Goal: Task Accomplishment & Management: Manage account settings

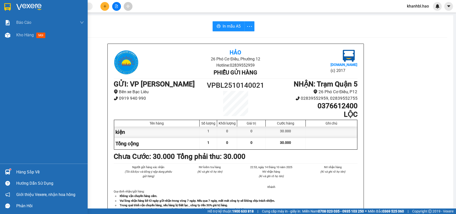
click at [10, 6] on img at bounding box center [7, 7] width 7 height 8
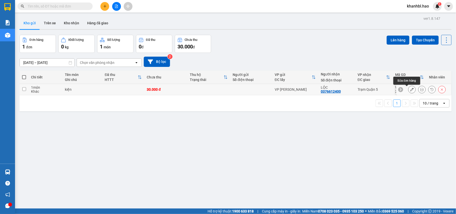
click at [410, 89] on icon at bounding box center [412, 90] width 4 height 4
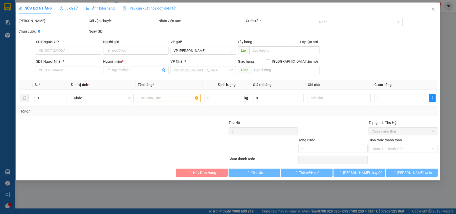
type input "0376612400"
type input "LỘC"
type input "30.000"
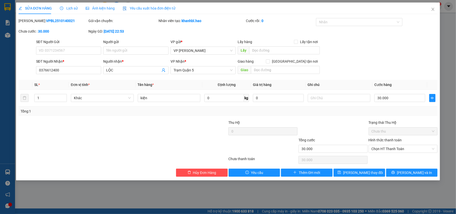
click at [99, 7] on span "Ảnh kiện hàng" at bounding box center [100, 8] width 29 height 4
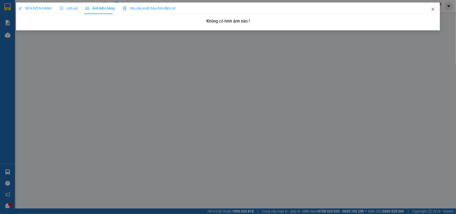
click at [432, 9] on icon "close" at bounding box center [433, 9] width 3 height 3
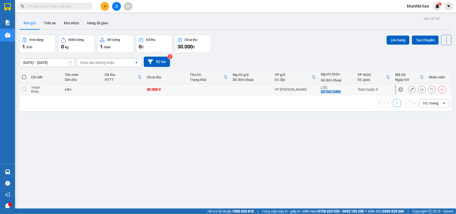
click at [299, 90] on div "VP [PERSON_NAME]" at bounding box center [295, 89] width 41 height 4
checkbox input "true"
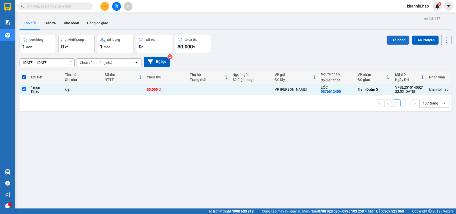
click at [395, 40] on button "Lên hàng" at bounding box center [398, 40] width 23 height 9
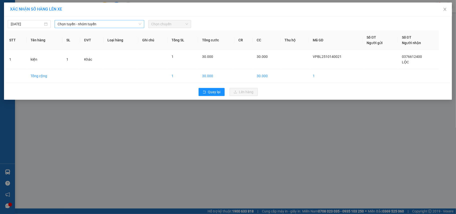
click at [107, 23] on span "Chọn tuyến - nhóm tuyến" at bounding box center [100, 24] width 84 height 8
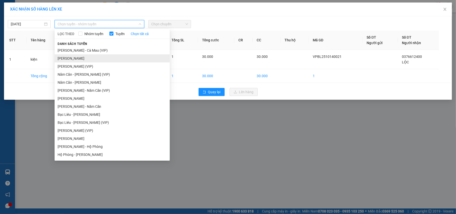
click at [100, 59] on li "[PERSON_NAME]" at bounding box center [112, 58] width 115 height 8
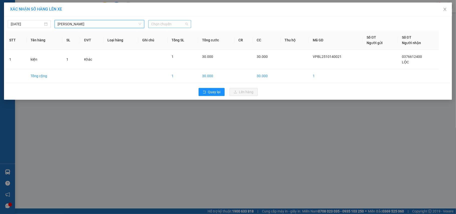
click at [163, 25] on span "Chọn chuyến" at bounding box center [169, 24] width 37 height 8
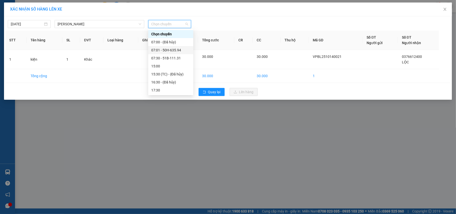
click at [175, 48] on div "07:01 - 50H-635.94" at bounding box center [170, 50] width 39 height 6
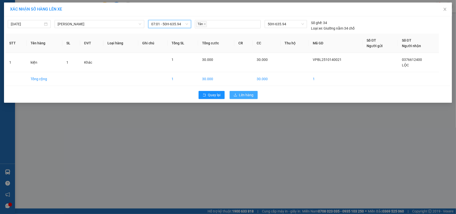
click at [244, 96] on span "Lên hàng" at bounding box center [246, 95] width 15 height 6
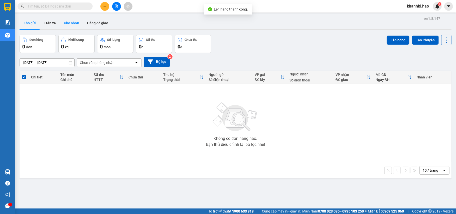
click at [68, 20] on button "Kho nhận" at bounding box center [71, 23] width 23 height 12
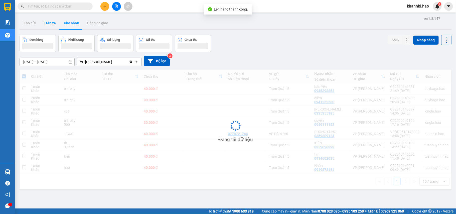
click at [50, 22] on button "Trên xe" at bounding box center [50, 23] width 20 height 12
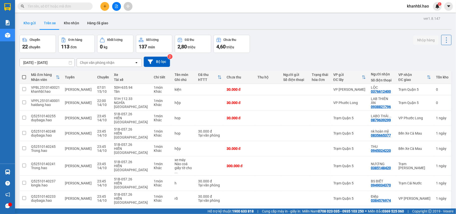
click at [25, 23] on button "Kho gửi" at bounding box center [30, 23] width 20 height 12
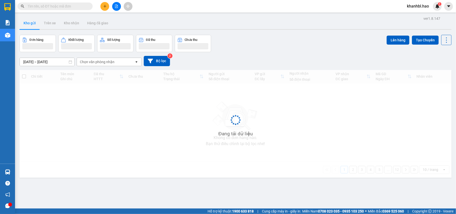
click at [25, 23] on button "Kho gửi" at bounding box center [30, 23] width 20 height 12
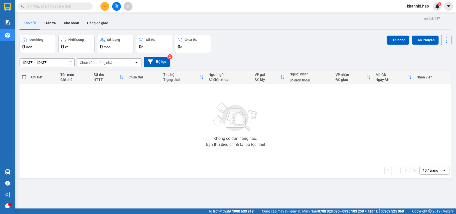
click at [25, 23] on button "Kho gửi" at bounding box center [30, 23] width 20 height 12
click at [48, 22] on button "Trên xe" at bounding box center [50, 23] width 20 height 12
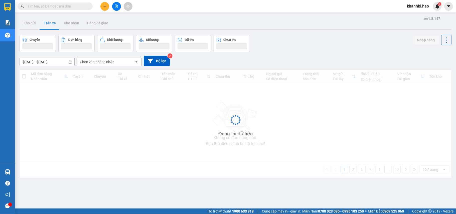
click at [48, 22] on button "Trên xe" at bounding box center [50, 23] width 20 height 12
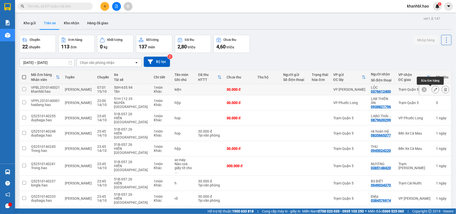
click at [434, 90] on icon at bounding box center [436, 90] width 4 height 4
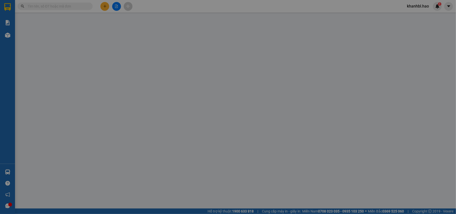
type input "0376612400"
type input "LỘC"
type input "30.000"
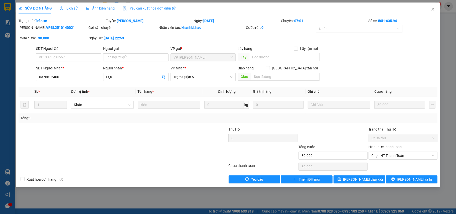
click at [102, 5] on div "Ảnh kiện hàng" at bounding box center [100, 9] width 29 height 12
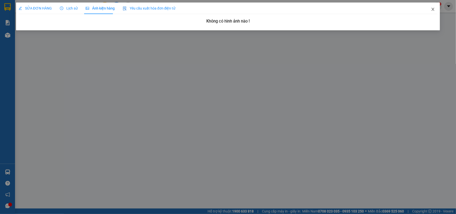
click at [433, 9] on icon "close" at bounding box center [433, 9] width 4 height 4
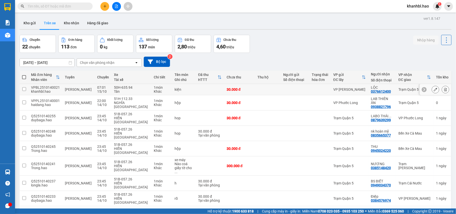
click at [269, 91] on td at bounding box center [268, 89] width 26 height 11
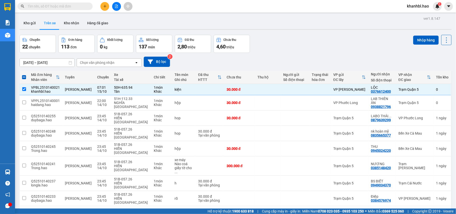
click at [330, 43] on div "Chuyến 22 chuyến Đơn hàng 113 đơn Khối lượng 0 kg Số lượng 137 món Đã thu 2,80 …" at bounding box center [236, 44] width 432 height 18
click at [124, 62] on div "Chọn văn phòng nhận" at bounding box center [106, 63] width 58 height 8
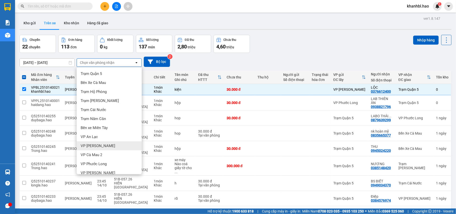
click at [102, 144] on div "VP [PERSON_NAME]" at bounding box center [109, 145] width 65 height 9
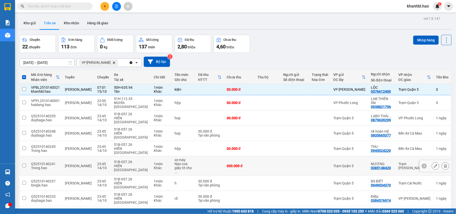
checkbox input "false"
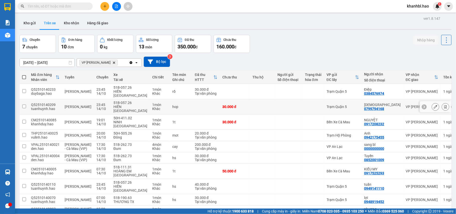
scroll to position [23, 0]
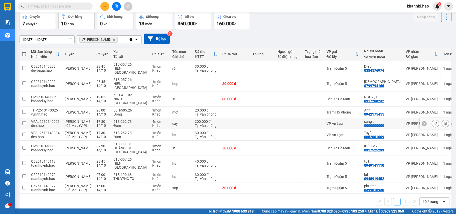
click at [269, 118] on td at bounding box center [262, 123] width 25 height 11
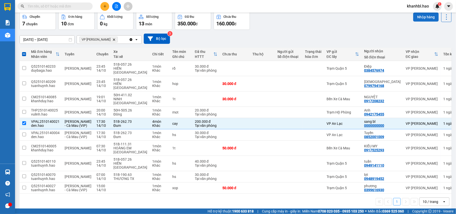
click at [425, 18] on button "Nhập hàng" at bounding box center [426, 17] width 26 height 9
checkbox input "false"
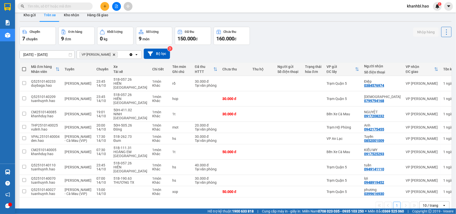
scroll to position [0, 0]
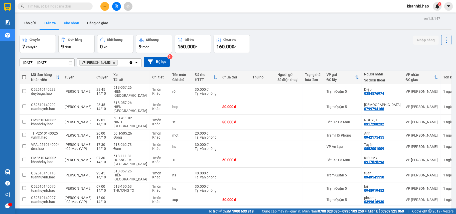
click at [76, 25] on button "Kho nhận" at bounding box center [71, 23] width 23 height 12
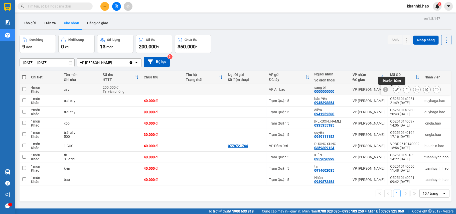
click at [395, 90] on icon at bounding box center [397, 90] width 4 height 4
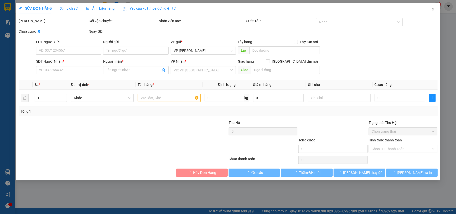
type input "0000000000"
type input "sang bl"
type input "200.000"
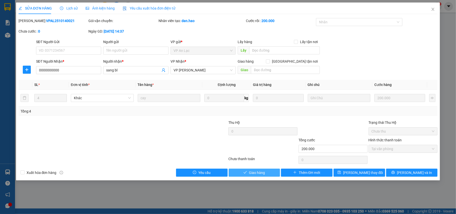
click at [268, 173] on button "Giao hàng" at bounding box center [255, 173] width 52 height 8
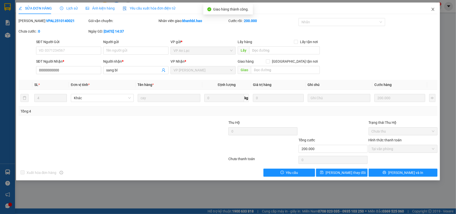
click at [432, 9] on icon "close" at bounding box center [433, 9] width 3 height 3
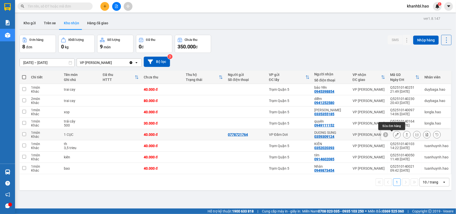
click at [395, 135] on icon at bounding box center [397, 135] width 4 height 4
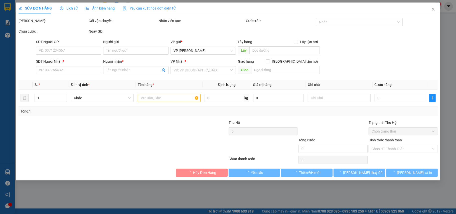
type input "0778721764"
type input "0359309124"
type input "DUONG SUNG"
type input "40.000"
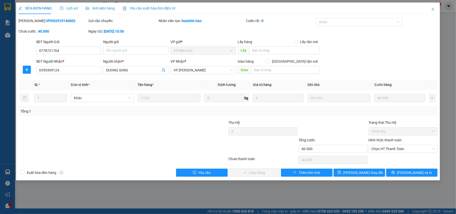
click at [94, 9] on span "Ảnh kiện hàng" at bounding box center [100, 8] width 29 height 4
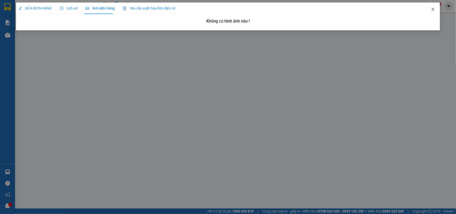
click at [435, 10] on span "Close" at bounding box center [433, 10] width 14 height 14
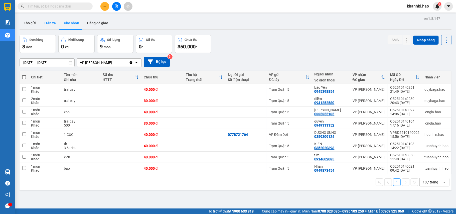
click at [47, 22] on button "Trên xe" at bounding box center [50, 23] width 20 height 12
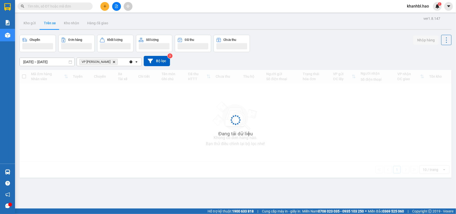
click at [47, 22] on button "Trên xe" at bounding box center [50, 23] width 20 height 12
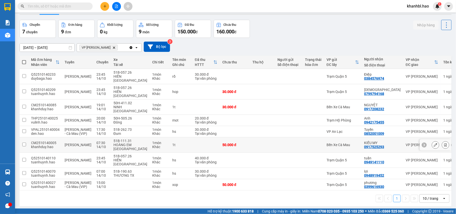
scroll to position [23, 0]
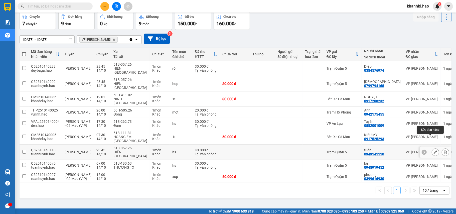
click at [434, 150] on icon at bounding box center [436, 152] width 4 height 4
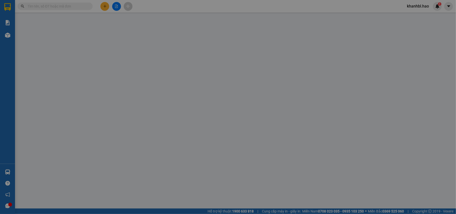
type input "0949141110"
type input "tuấn"
type input "40.000"
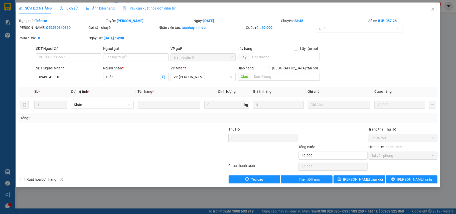
click at [99, 10] on span "Ảnh kiện hàng" at bounding box center [100, 8] width 29 height 4
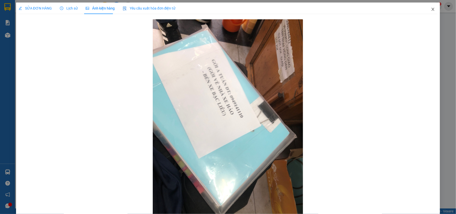
click at [431, 10] on icon "close" at bounding box center [433, 9] width 4 height 4
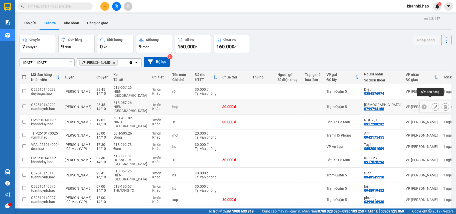
click at [434, 105] on icon at bounding box center [436, 107] width 4 height 4
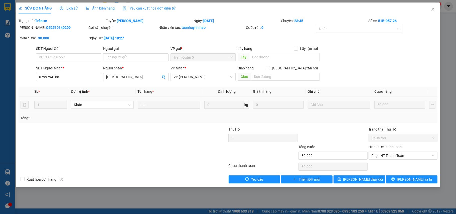
click at [100, 8] on span "Ảnh kiện hàng" at bounding box center [100, 8] width 29 height 4
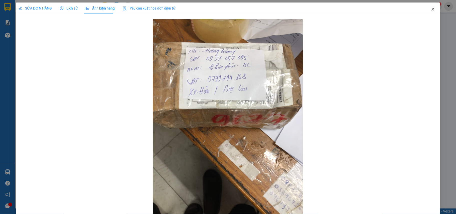
click at [431, 9] on icon "close" at bounding box center [433, 9] width 4 height 4
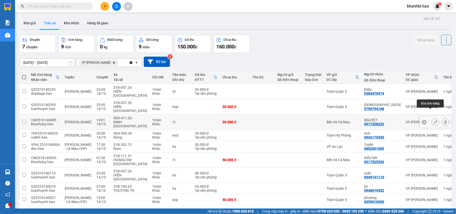
click at [434, 120] on icon at bounding box center [436, 122] width 4 height 4
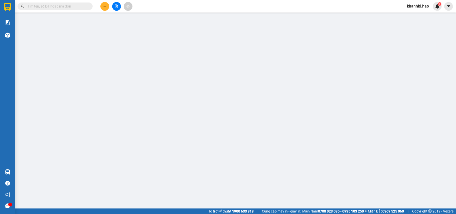
type input "0917208232"
type input "NGUYỆT"
type input "30.000"
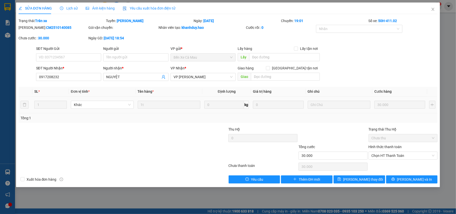
click at [92, 9] on span "Ảnh kiện hàng" at bounding box center [100, 8] width 29 height 4
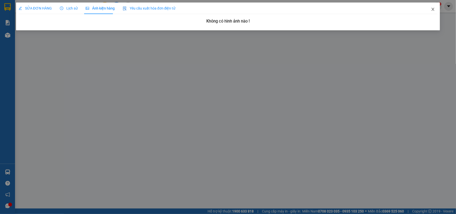
click at [432, 10] on icon "close" at bounding box center [433, 9] width 4 height 4
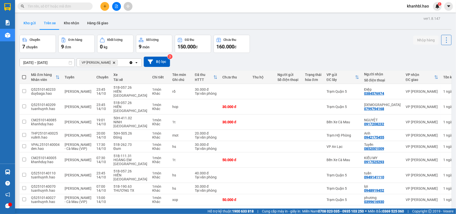
click at [28, 22] on button "Kho gửi" at bounding box center [30, 23] width 20 height 12
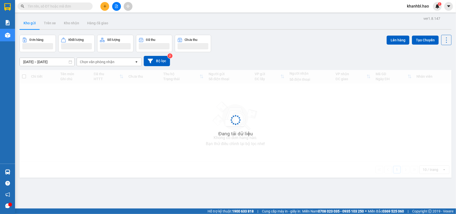
click at [28, 22] on button "Kho gửi" at bounding box center [30, 23] width 20 height 12
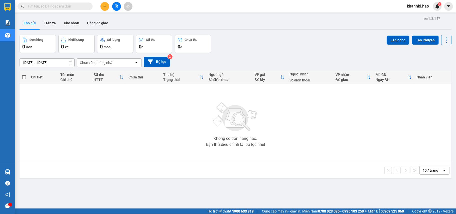
click at [33, 19] on button "Kho gửi" at bounding box center [30, 23] width 20 height 12
click at [47, 21] on button "Trên xe" at bounding box center [50, 23] width 20 height 12
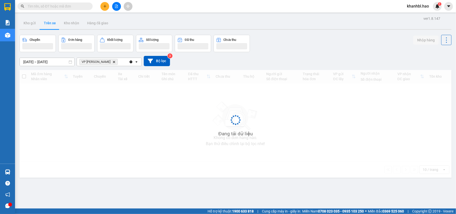
click at [47, 21] on button "Trên xe" at bounding box center [50, 23] width 20 height 12
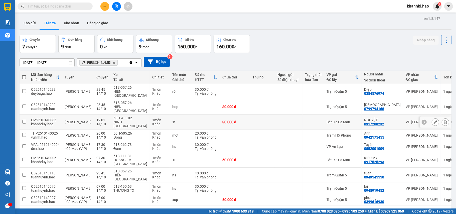
click at [362, 114] on td "Bến Xe Cà Mau" at bounding box center [343, 121] width 38 height 15
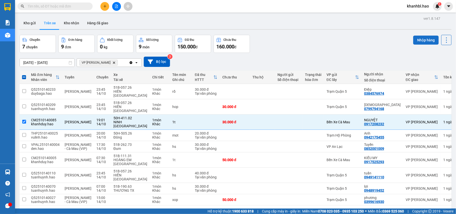
click at [420, 38] on button "Nhập hàng" at bounding box center [426, 40] width 26 height 9
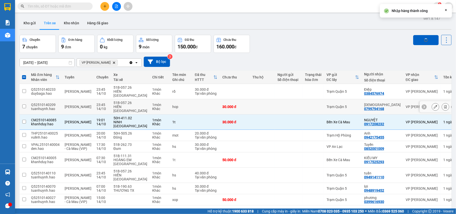
checkbox input "false"
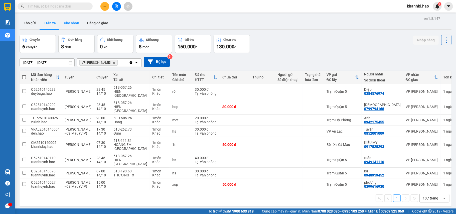
click at [64, 22] on button "Kho nhận" at bounding box center [71, 23] width 23 height 12
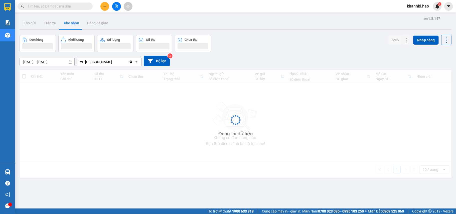
click at [65, 22] on button "Kho nhận" at bounding box center [71, 23] width 23 height 12
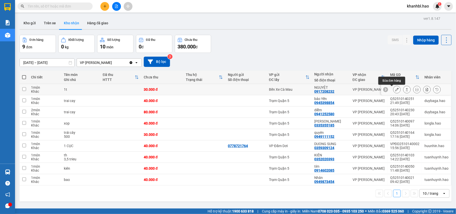
click at [394, 88] on button at bounding box center [397, 89] width 7 height 9
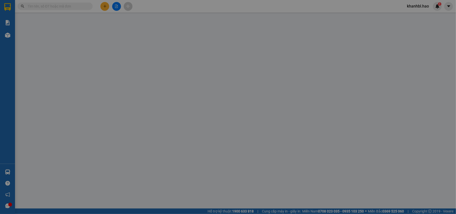
type input "0917208232"
type input "NGUYỆT"
type input "30.000"
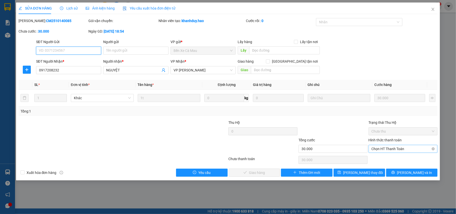
click at [384, 148] on span "Chọn HT Thanh Toán" at bounding box center [403, 149] width 63 height 8
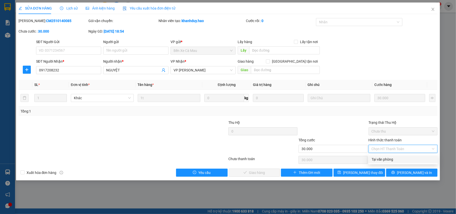
drag, startPoint x: 384, startPoint y: 159, endPoint x: 369, endPoint y: 163, distance: 16.0
click at [384, 160] on div "Tại văn phòng" at bounding box center [403, 160] width 63 height 6
type input "0"
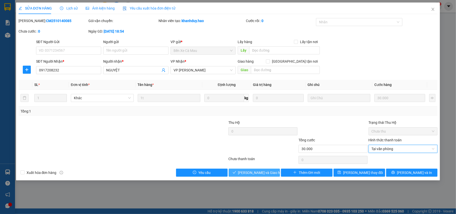
click at [261, 175] on span "[PERSON_NAME] và Giao hàng" at bounding box center [262, 173] width 48 height 6
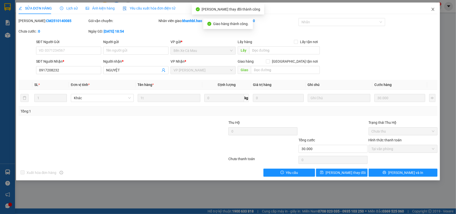
click at [433, 10] on icon "close" at bounding box center [433, 9] width 4 height 4
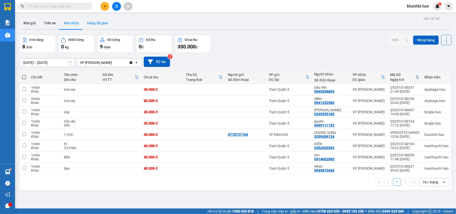
click at [95, 23] on button "Hàng đã giao" at bounding box center [97, 23] width 29 height 12
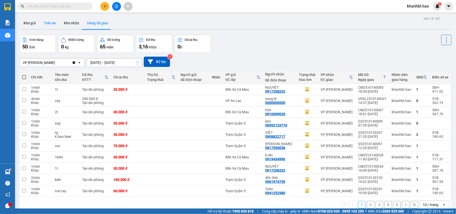
click at [49, 20] on button "Trên xe" at bounding box center [50, 23] width 20 height 12
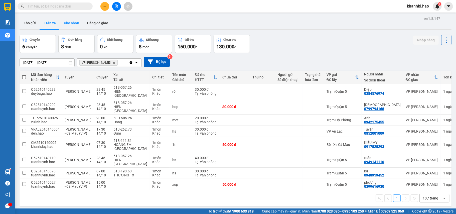
click at [68, 23] on button "Kho nhận" at bounding box center [71, 23] width 23 height 12
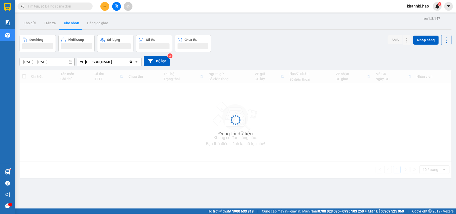
click at [68, 23] on button "Kho nhận" at bounding box center [71, 23] width 23 height 12
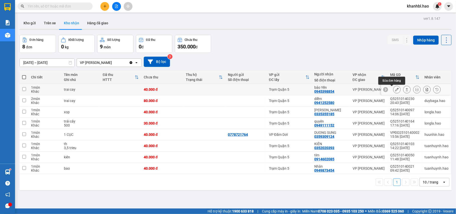
click at [395, 89] on button at bounding box center [397, 89] width 7 height 9
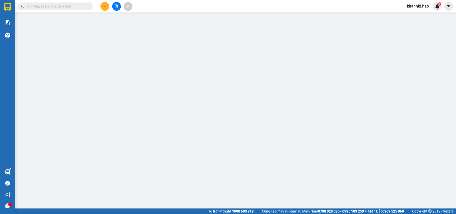
type input "0945398854"
type input "bảo Yến"
type input "40.000"
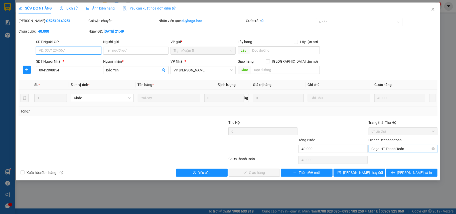
click at [395, 149] on span "Chọn HT Thanh Toán" at bounding box center [403, 149] width 63 height 8
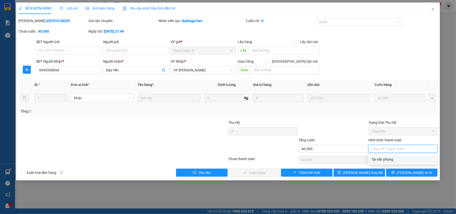
drag, startPoint x: 394, startPoint y: 156, endPoint x: 392, endPoint y: 160, distance: 4.0
click at [393, 158] on div "Tại văn phòng" at bounding box center [403, 160] width 63 height 6
type input "0"
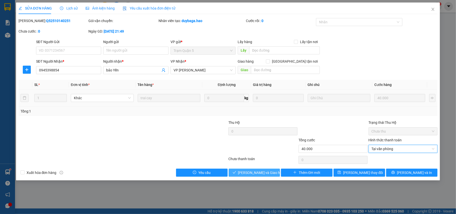
click at [260, 169] on button "[PERSON_NAME] và Giao hàng" at bounding box center [255, 173] width 52 height 8
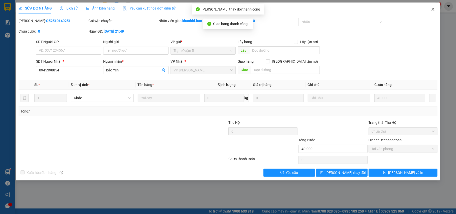
click at [433, 9] on icon "close" at bounding box center [433, 9] width 3 height 3
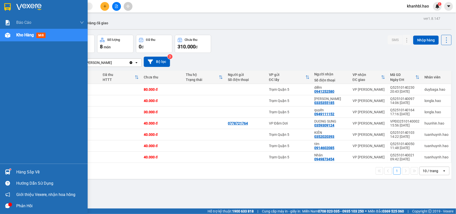
drag, startPoint x: 7, startPoint y: 5, endPoint x: 151, endPoint y: 10, distance: 144.1
click at [8, 5] on img at bounding box center [7, 7] width 7 height 8
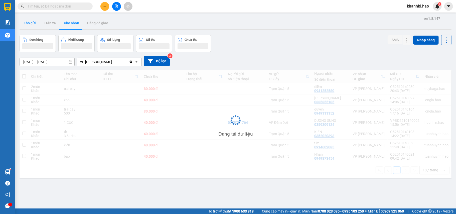
click at [28, 24] on button "Kho gửi" at bounding box center [30, 23] width 20 height 12
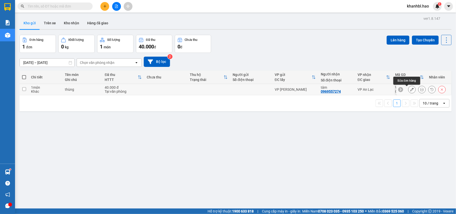
click at [410, 89] on icon at bounding box center [412, 90] width 4 height 4
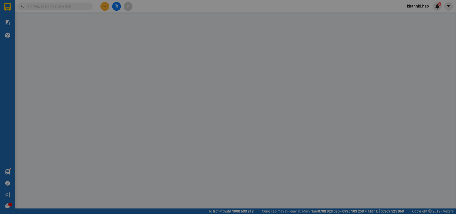
type input "0969557274"
type input "tâm"
type input "40.000"
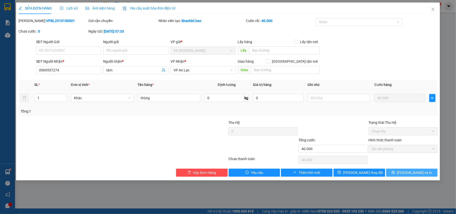
click at [395, 175] on span "printer" at bounding box center [394, 173] width 4 height 4
type input "0"
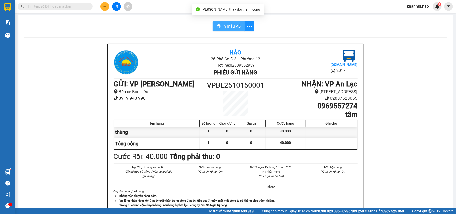
click at [229, 26] on span "In mẫu A5" at bounding box center [232, 26] width 18 height 6
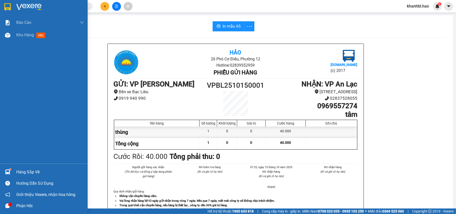
click at [7, 5] on img at bounding box center [7, 7] width 7 height 8
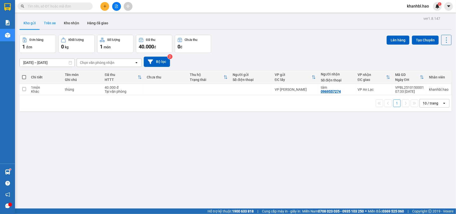
click at [44, 23] on button "Trên xe" at bounding box center [50, 23] width 20 height 12
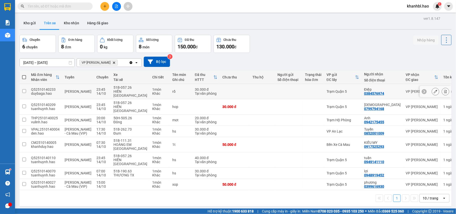
scroll to position [23, 0]
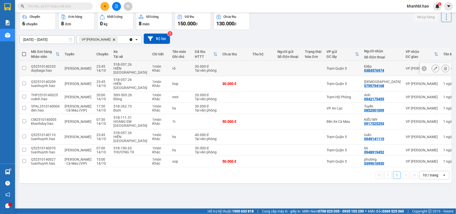
click at [235, 66] on td at bounding box center [235, 68] width 30 height 15
checkbox input "true"
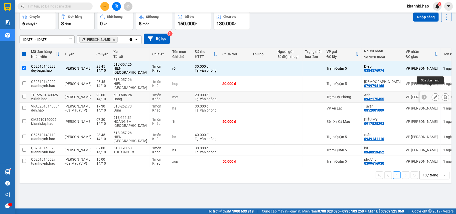
click at [434, 95] on icon at bounding box center [436, 97] width 4 height 4
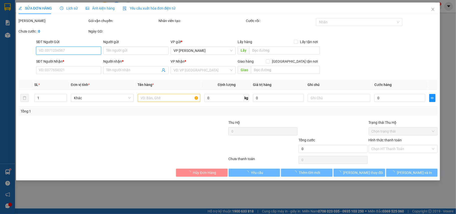
type input "0942175455"
type input "Anh"
type input "20.000"
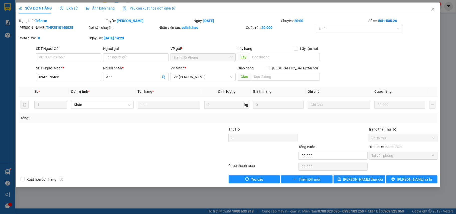
click at [93, 6] on span "Ảnh kiện hàng" at bounding box center [100, 8] width 29 height 4
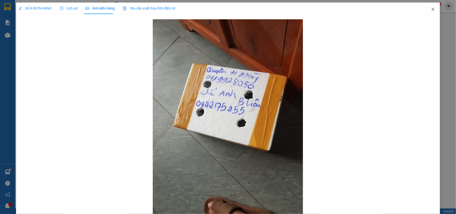
click at [432, 9] on icon "close" at bounding box center [433, 9] width 3 height 3
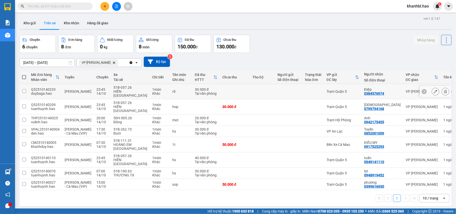
drag, startPoint x: 222, startPoint y: 88, endPoint x: 224, endPoint y: 97, distance: 9.5
click at [222, 88] on td at bounding box center [235, 91] width 30 height 15
checkbox input "true"
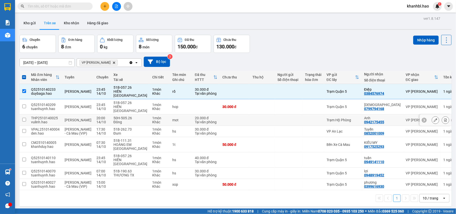
click at [224, 114] on td at bounding box center [235, 119] width 30 height 11
checkbox input "true"
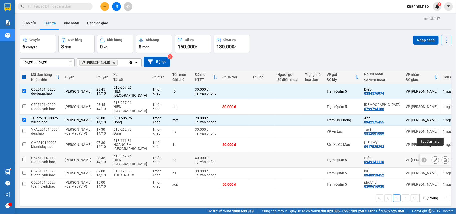
click at [434, 158] on icon at bounding box center [436, 160] width 4 height 4
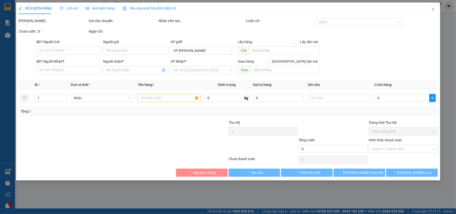
type input "0949141110"
type input "tuấn"
type input "40.000"
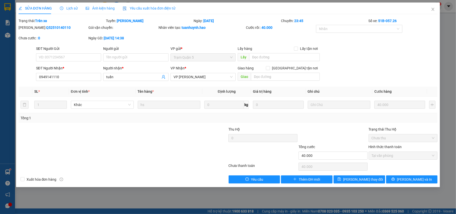
click at [102, 8] on span "Ảnh kiện hàng" at bounding box center [100, 8] width 29 height 4
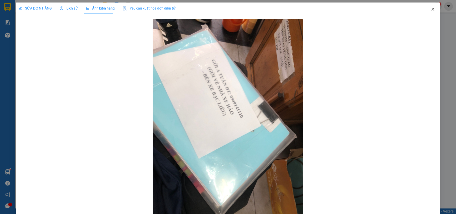
click at [432, 10] on icon "close" at bounding box center [433, 9] width 3 height 3
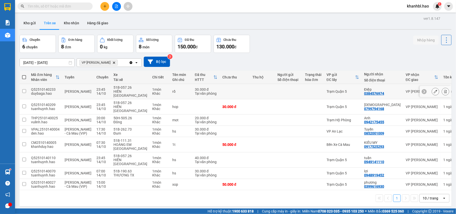
click at [273, 89] on td at bounding box center [262, 91] width 25 height 15
checkbox input "true"
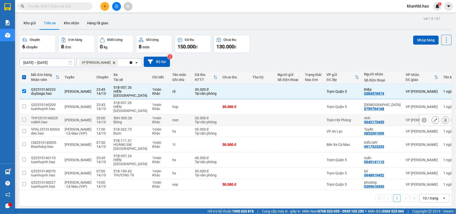
click at [257, 114] on td at bounding box center [262, 119] width 25 height 11
checkbox input "true"
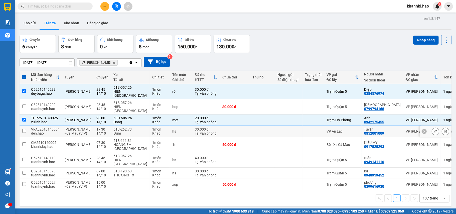
click at [235, 126] on td at bounding box center [235, 131] width 30 height 11
checkbox input "true"
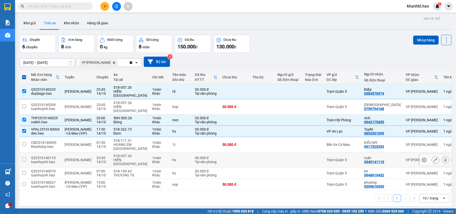
click at [224, 152] on td at bounding box center [235, 159] width 30 height 15
checkbox input "true"
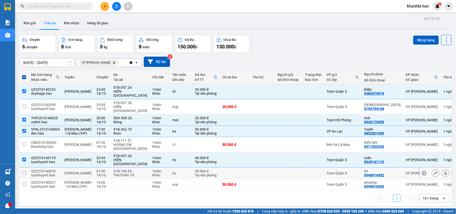
click at [220, 168] on td at bounding box center [235, 173] width 30 height 11
checkbox input "true"
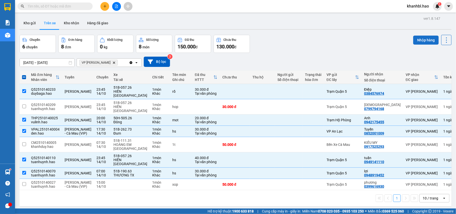
click at [421, 40] on button "Nhập hàng" at bounding box center [426, 40] width 26 height 9
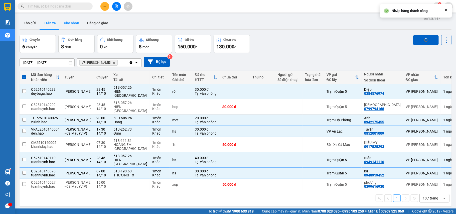
checkbox input "false"
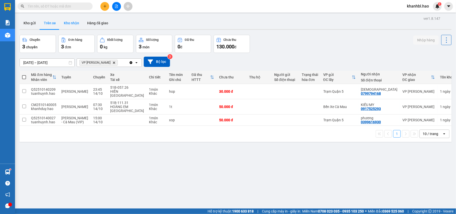
click at [76, 24] on button "Kho nhận" at bounding box center [71, 23] width 23 height 12
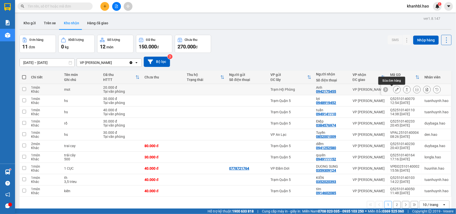
click at [394, 89] on button at bounding box center [397, 89] width 7 height 9
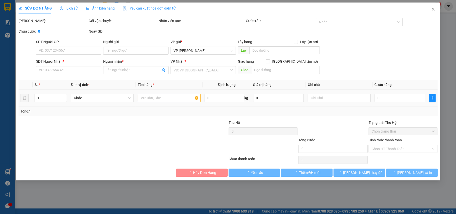
type input "0942175455"
type input "Anh"
type input "20.000"
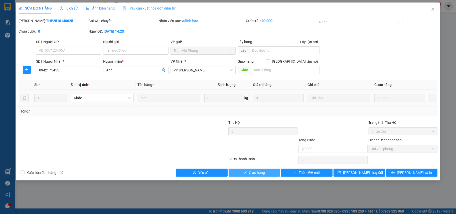
drag, startPoint x: 264, startPoint y: 174, endPoint x: 348, endPoint y: 105, distance: 108.1
click at [268, 173] on button "Giao hàng" at bounding box center [255, 173] width 52 height 8
type input "0"
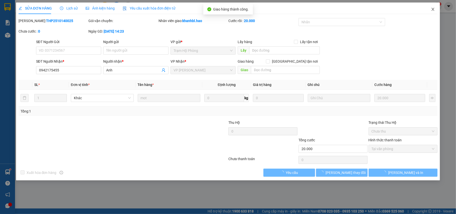
click at [433, 9] on icon "close" at bounding box center [433, 9] width 4 height 4
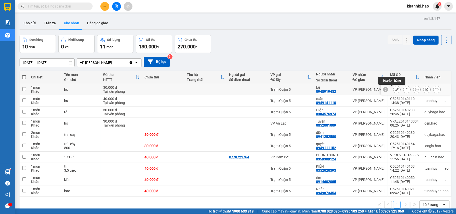
click at [395, 89] on icon at bounding box center [397, 90] width 4 height 4
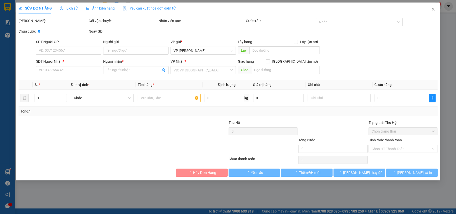
type input "0948919452"
type input "lợi"
type input "30.000"
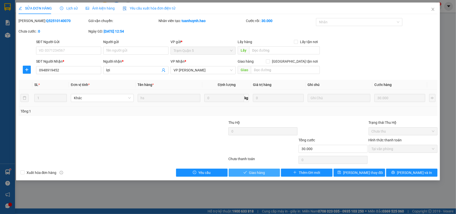
drag, startPoint x: 267, startPoint y: 175, endPoint x: 289, endPoint y: 163, distance: 25.5
click at [268, 175] on button "Giao hàng" at bounding box center [255, 173] width 52 height 8
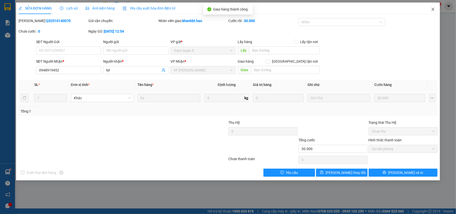
click at [433, 9] on icon "close" at bounding box center [433, 9] width 4 height 4
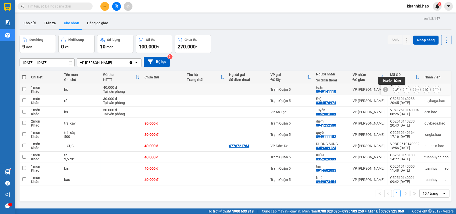
click at [394, 90] on button at bounding box center [397, 89] width 7 height 9
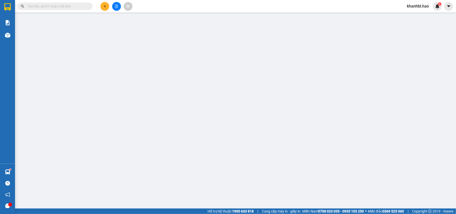
type input "0949141110"
type input "tuấn"
type input "40.000"
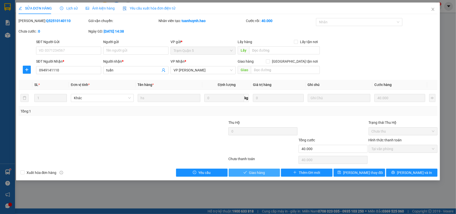
drag, startPoint x: 259, startPoint y: 172, endPoint x: 294, endPoint y: 151, distance: 40.7
click at [260, 172] on span "Giao hàng" at bounding box center [257, 173] width 16 height 6
type input "0"
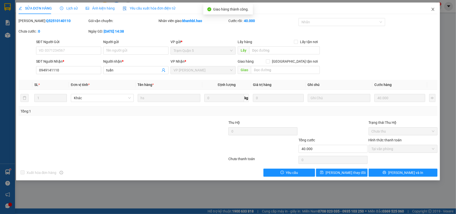
click at [432, 9] on icon "close" at bounding box center [433, 9] width 4 height 4
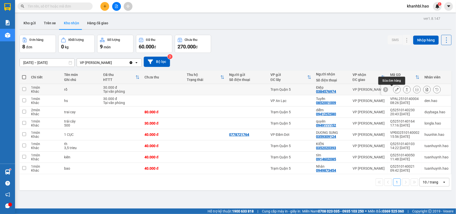
click at [395, 89] on icon at bounding box center [397, 90] width 4 height 4
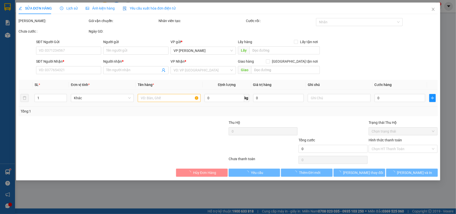
type input "0384576974"
type input "Điệp"
type input "30.000"
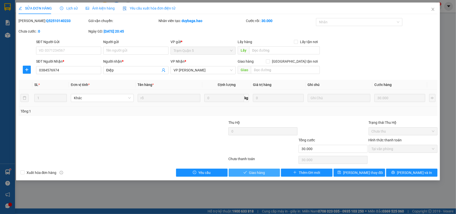
click at [252, 175] on span "Giao hàng" at bounding box center [257, 173] width 16 height 6
type input "0"
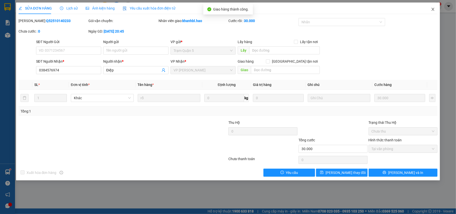
click at [433, 9] on icon "close" at bounding box center [433, 9] width 4 height 4
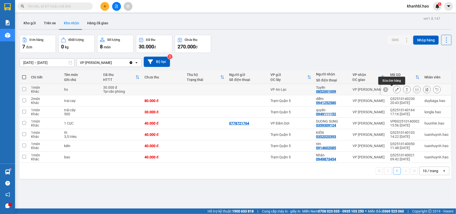
click at [395, 89] on icon at bounding box center [397, 90] width 4 height 4
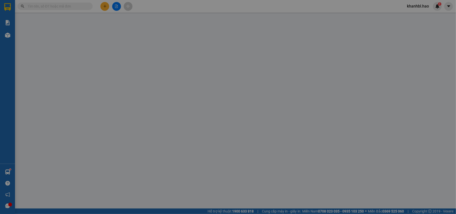
type input "0852001009"
type input "Tuyền"
type input "30.000"
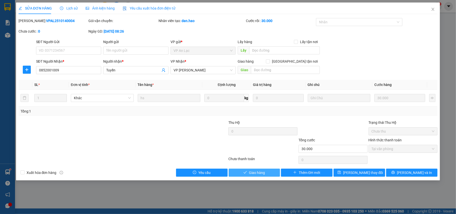
click at [252, 175] on span "Giao hàng" at bounding box center [257, 173] width 16 height 6
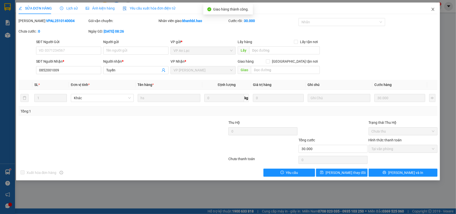
click at [433, 9] on icon "close" at bounding box center [433, 9] width 4 height 4
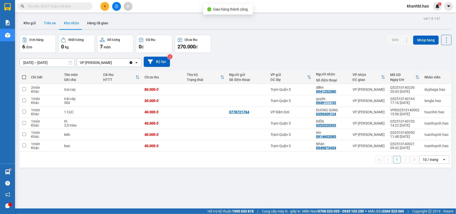
click at [53, 22] on button "Trên xe" at bounding box center [50, 23] width 20 height 12
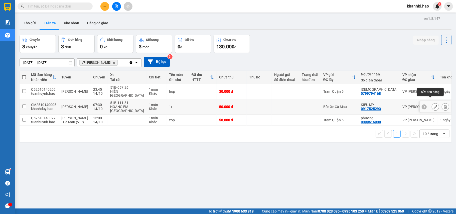
click at [434, 105] on icon at bounding box center [436, 107] width 4 height 4
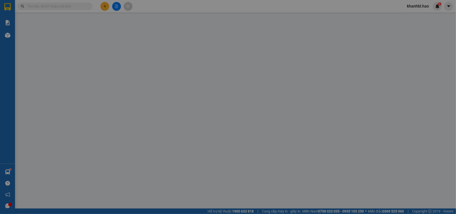
type input "0917525293"
type input "KIỀU MY"
type input "50.000"
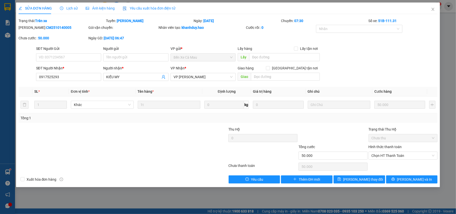
click at [107, 8] on span "Ảnh kiện hàng" at bounding box center [100, 8] width 29 height 4
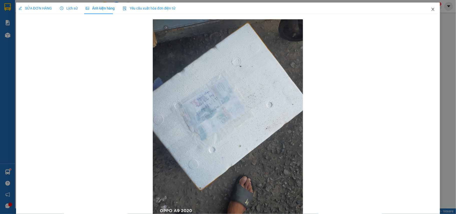
click at [432, 9] on icon "close" at bounding box center [433, 9] width 3 height 3
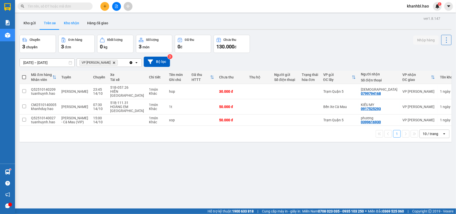
click at [71, 23] on button "Kho nhận" at bounding box center [71, 23] width 23 height 12
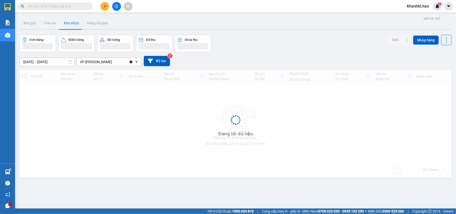
click at [71, 23] on button "Kho nhận" at bounding box center [71, 23] width 23 height 12
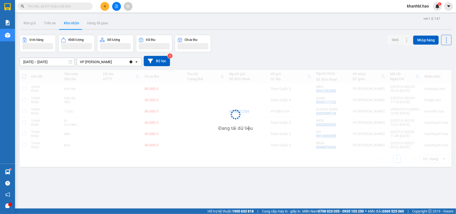
click at [71, 23] on button "Kho nhận" at bounding box center [71, 23] width 23 height 12
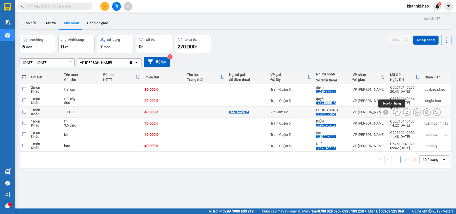
click at [395, 113] on icon at bounding box center [397, 112] width 4 height 4
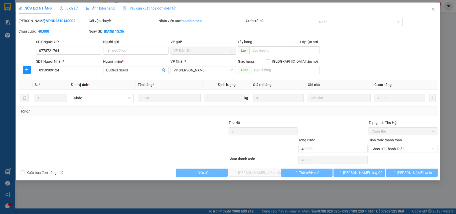
type input "0778721764"
type input "0359309124"
type input "DUONG SUNG"
type input "40.000"
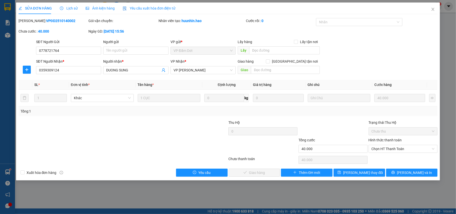
click at [107, 7] on span "Ảnh kiện hàng" at bounding box center [100, 8] width 29 height 4
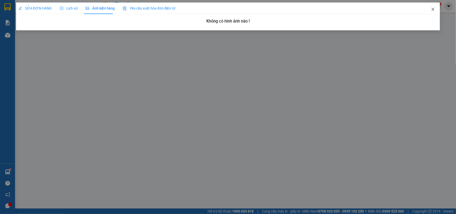
click at [433, 9] on icon "close" at bounding box center [433, 9] width 4 height 4
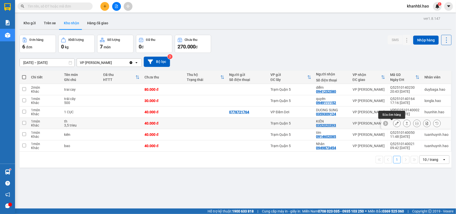
click at [395, 124] on icon at bounding box center [397, 124] width 4 height 4
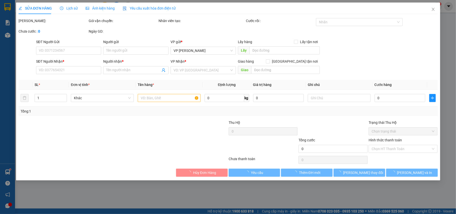
type input "0352020393"
type input "KIÊN"
type input "40.000"
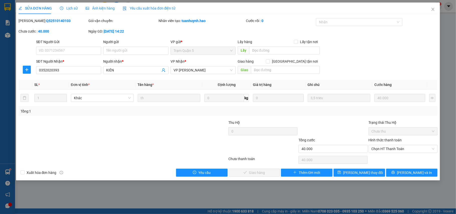
click at [107, 6] on span "Ảnh kiện hàng" at bounding box center [100, 8] width 29 height 4
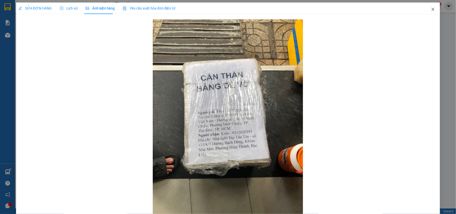
click at [432, 9] on icon "close" at bounding box center [433, 9] width 3 height 3
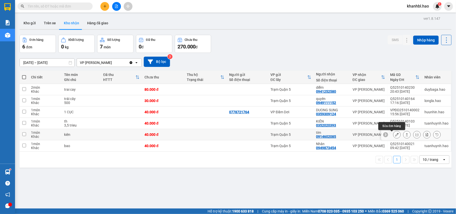
click at [395, 135] on icon at bounding box center [397, 135] width 4 height 4
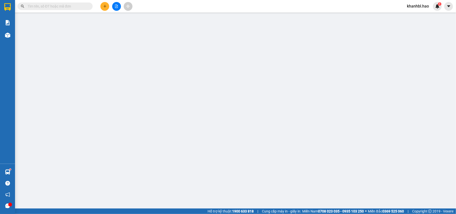
type input "0914602085"
type input "tím"
type input "40.000"
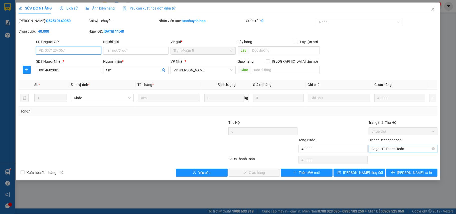
drag, startPoint x: 378, startPoint y: 148, endPoint x: 380, endPoint y: 151, distance: 3.6
click at [379, 148] on span "Chọn HT Thanh Toán" at bounding box center [403, 149] width 63 height 8
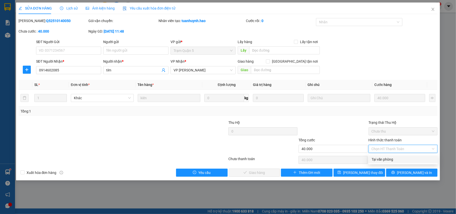
click at [375, 162] on div "Tại văn phòng" at bounding box center [403, 160] width 63 height 6
type input "0"
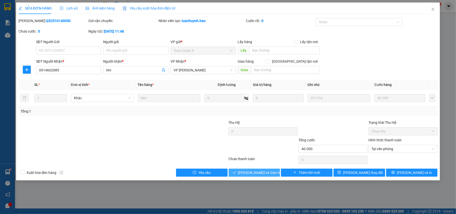
click at [264, 174] on span "[PERSON_NAME] và Giao hàng" at bounding box center [262, 173] width 48 height 6
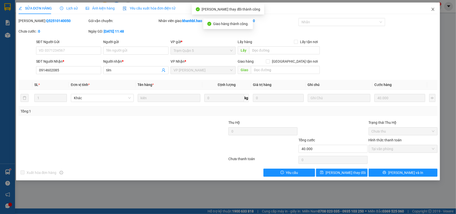
click at [433, 9] on icon "close" at bounding box center [433, 9] width 3 height 3
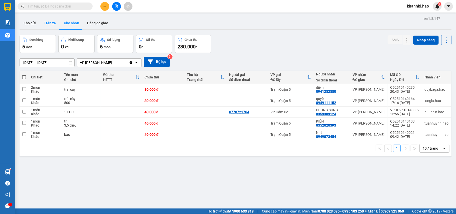
click at [44, 19] on button "Trên xe" at bounding box center [50, 23] width 20 height 12
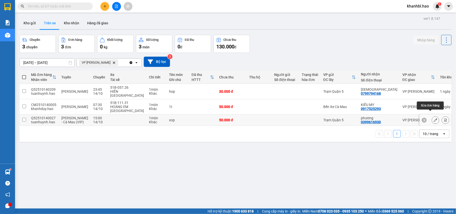
click at [434, 118] on icon at bounding box center [436, 120] width 4 height 4
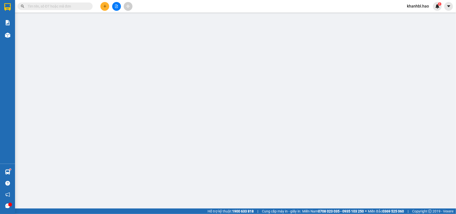
type input "0399616930"
type input "phương"
type input "50.000"
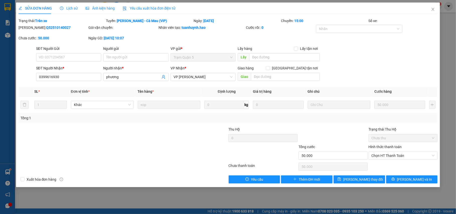
click at [93, 7] on span "Ảnh kiện hàng" at bounding box center [100, 8] width 29 height 4
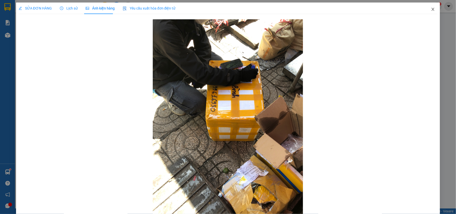
click at [431, 10] on icon "close" at bounding box center [433, 9] width 4 height 4
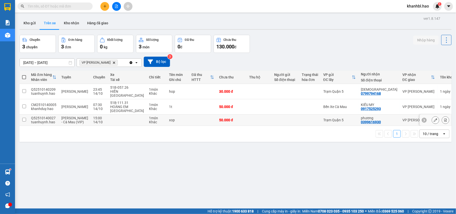
click at [384, 114] on td "phương 0399616930" at bounding box center [380, 119] width 42 height 11
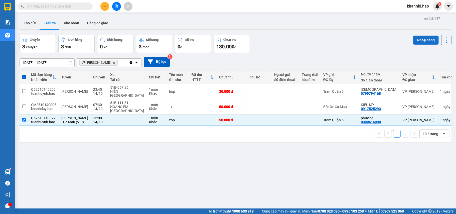
click at [427, 38] on button "Nhập hàng" at bounding box center [426, 40] width 26 height 9
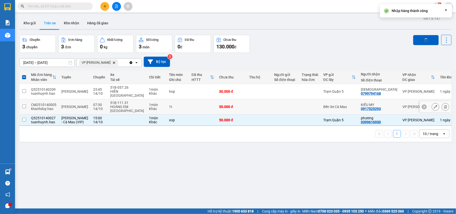
checkbox input "false"
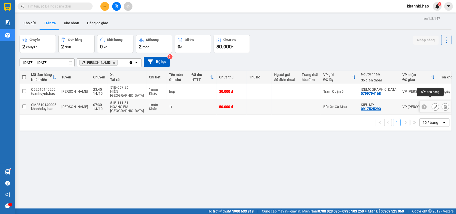
click at [434, 105] on icon at bounding box center [436, 107] width 4 height 4
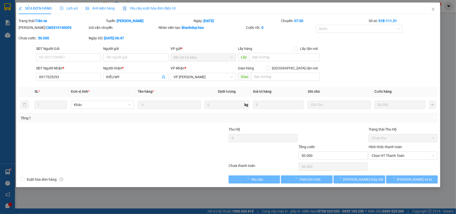
type input "0917525293"
type input "KIỀU MY"
type input "50.000"
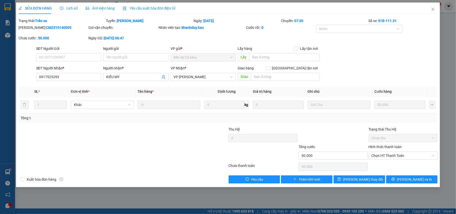
click at [109, 7] on span "Ảnh kiện hàng" at bounding box center [100, 8] width 29 height 4
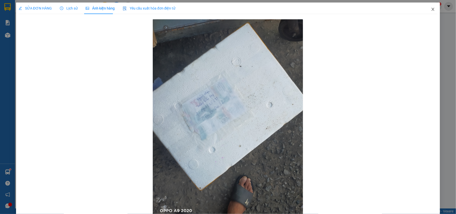
click at [432, 9] on icon "close" at bounding box center [433, 9] width 3 height 3
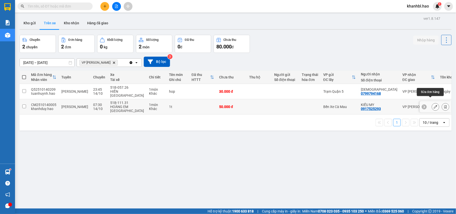
click at [434, 105] on icon at bounding box center [436, 107] width 4 height 4
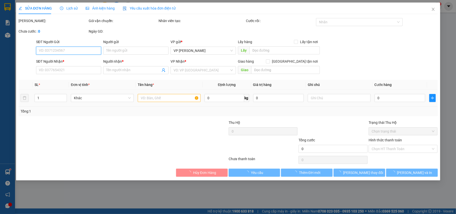
type input "0917525293"
type input "KIỀU MY"
type input "50.000"
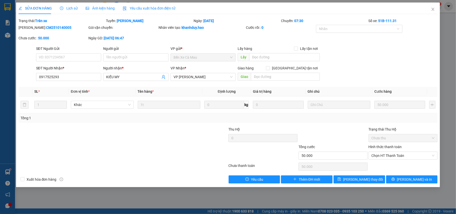
click at [96, 8] on span "Ảnh kiện hàng" at bounding box center [100, 8] width 29 height 4
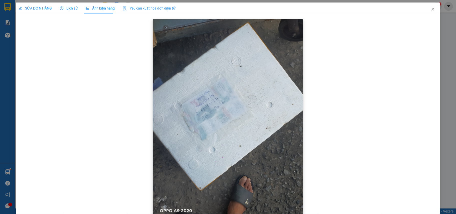
click at [217, 110] on img at bounding box center [228, 119] width 150 height 200
click at [431, 9] on icon "close" at bounding box center [433, 9] width 4 height 4
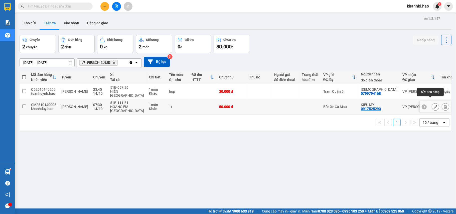
click at [433, 102] on button at bounding box center [435, 106] width 7 height 9
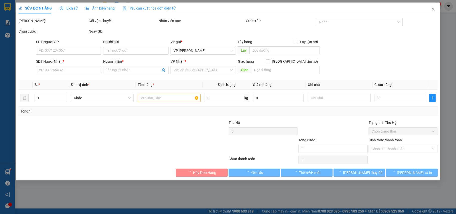
type input "0917525293"
type input "KIỀU MY"
type input "50.000"
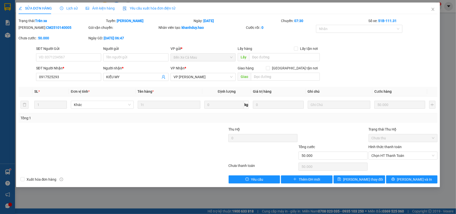
click at [102, 8] on span "Ảnh kiện hàng" at bounding box center [100, 8] width 29 height 4
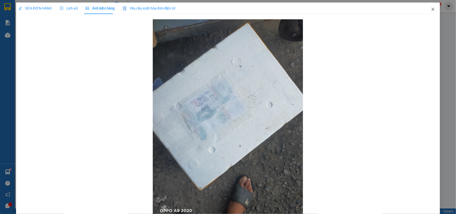
click at [432, 9] on icon "close" at bounding box center [433, 9] width 3 height 3
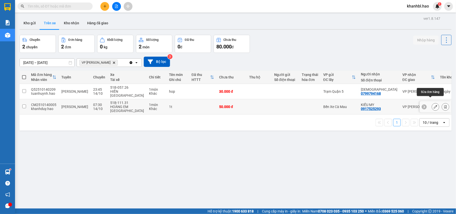
click at [434, 105] on icon at bounding box center [436, 107] width 4 height 4
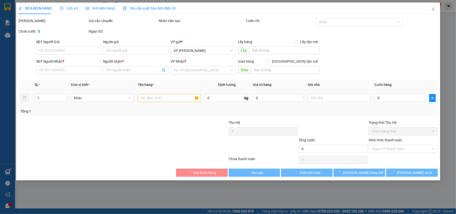
type input "0917525293"
type input "KIỀU MY"
type input "50.000"
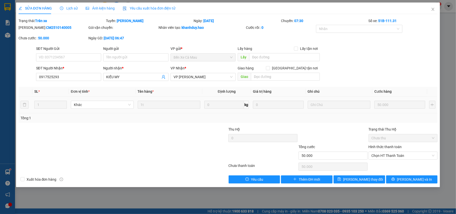
click at [99, 8] on span "Ảnh kiện hàng" at bounding box center [100, 8] width 29 height 4
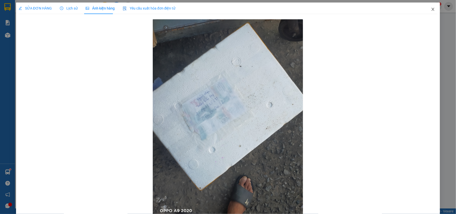
click at [431, 8] on icon "close" at bounding box center [433, 9] width 4 height 4
click at [429, 8] on span "khanhbl.hao" at bounding box center [418, 6] width 30 height 6
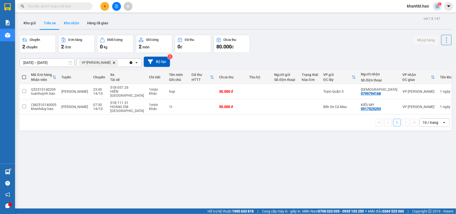
click at [68, 21] on button "Kho nhận" at bounding box center [71, 23] width 23 height 12
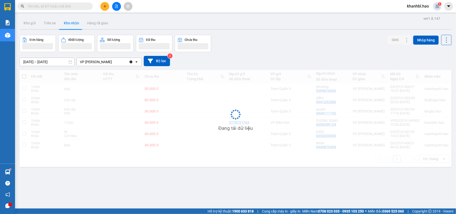
click at [68, 21] on button "Kho nhận" at bounding box center [71, 23] width 23 height 12
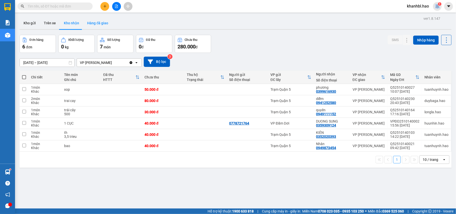
click at [100, 21] on button "Hàng đã giao" at bounding box center [97, 23] width 29 height 12
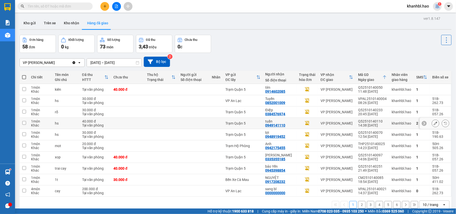
scroll to position [23, 0]
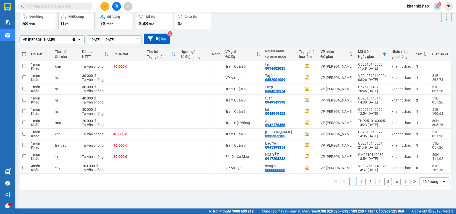
click at [358, 184] on button "2" at bounding box center [362, 182] width 8 height 8
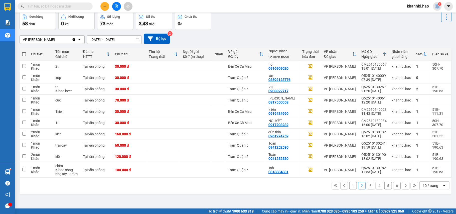
click at [350, 187] on button "1" at bounding box center [354, 186] width 8 height 8
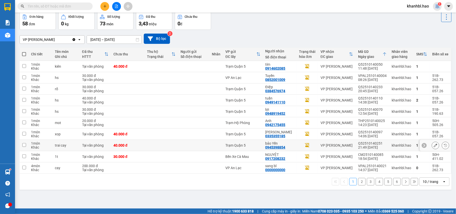
scroll to position [0, 0]
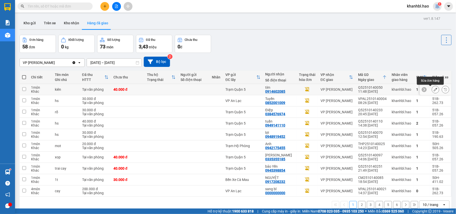
click at [434, 89] on icon at bounding box center [436, 90] width 4 height 4
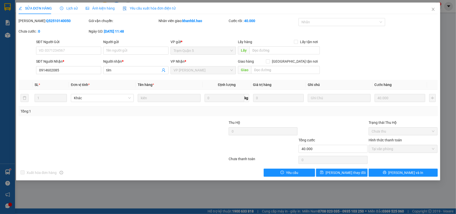
type input "0914602085"
type input "tím"
type input "40.000"
type input "H"
click at [258, 68] on input "text" at bounding box center [285, 70] width 69 height 8
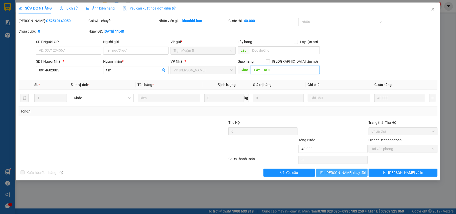
type input "LẤY T RỒI"
click at [346, 170] on button "[PERSON_NAME] thay đổi" at bounding box center [342, 173] width 52 height 8
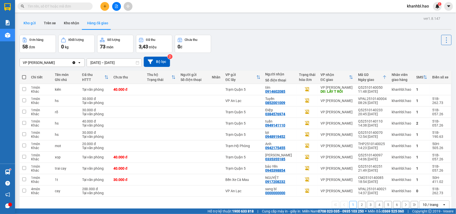
click at [26, 21] on button "Kho gửi" at bounding box center [30, 23] width 20 height 12
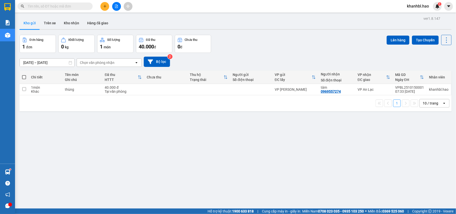
click at [26, 21] on button "Kho gửi" at bounding box center [30, 23] width 20 height 12
drag, startPoint x: 26, startPoint y: 21, endPoint x: 46, endPoint y: 20, distance: 19.4
click at [26, 22] on button "Kho gửi" at bounding box center [30, 23] width 20 height 12
click at [49, 19] on button "Trên xe" at bounding box center [50, 23] width 20 height 12
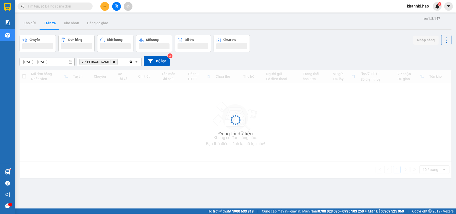
click at [49, 19] on button "Trên xe" at bounding box center [50, 23] width 20 height 12
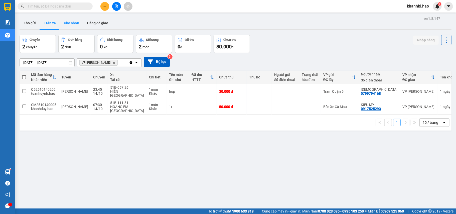
click at [69, 24] on button "Kho nhận" at bounding box center [71, 23] width 23 height 12
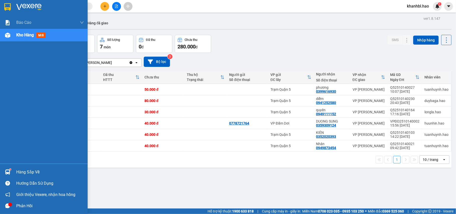
click at [7, 8] on img at bounding box center [7, 7] width 7 height 8
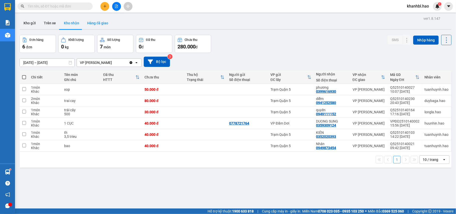
click at [92, 23] on button "Hàng đã giao" at bounding box center [97, 23] width 29 height 12
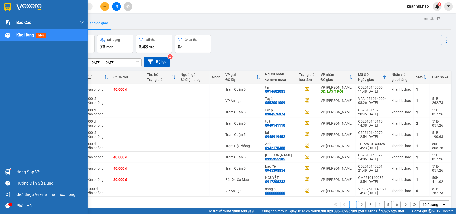
drag, startPoint x: 8, startPoint y: 5, endPoint x: 13, endPoint y: 19, distance: 15.6
click at [8, 5] on img at bounding box center [7, 7] width 7 height 8
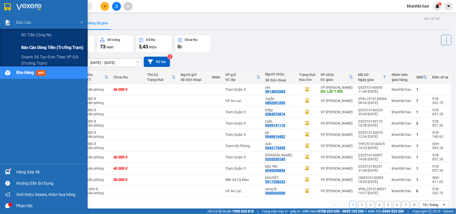
click at [28, 46] on span "Báo cáo dòng tiền (trưởng trạm)" at bounding box center [52, 47] width 62 height 6
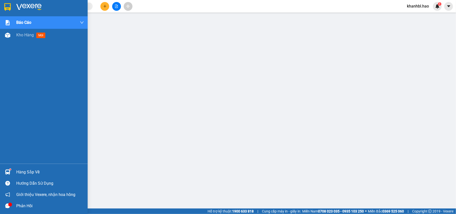
click at [7, 8] on img at bounding box center [7, 7] width 7 height 8
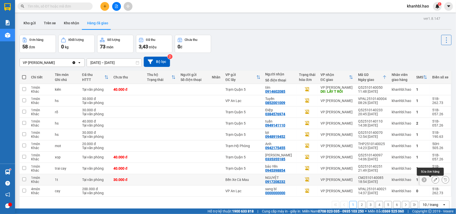
click at [434, 180] on icon at bounding box center [436, 180] width 4 height 4
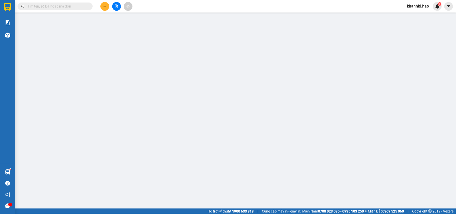
type input "0917208232"
type input "NGUYỆT"
type input "30.000"
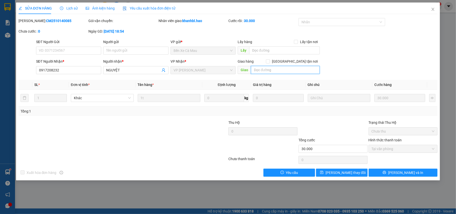
click at [273, 70] on input "text" at bounding box center [285, 70] width 69 height 8
click at [256, 68] on input "CK" at bounding box center [285, 70] width 69 height 8
type input "C. K"
click at [342, 171] on span "[PERSON_NAME] thay đổi" at bounding box center [346, 173] width 40 height 6
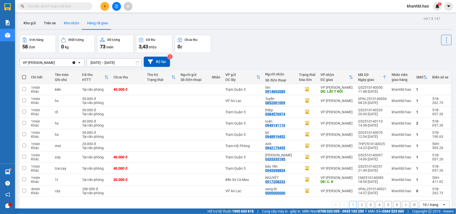
click at [66, 23] on button "Kho nhận" at bounding box center [71, 23] width 23 height 12
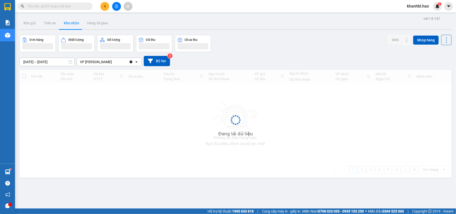
click at [66, 23] on button "Kho nhận" at bounding box center [71, 23] width 23 height 12
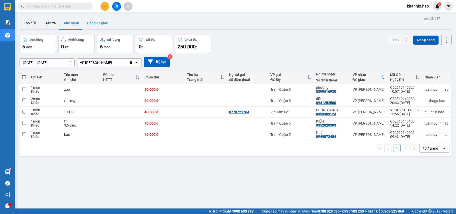
click at [94, 19] on button "Hàng đã giao" at bounding box center [97, 23] width 29 height 12
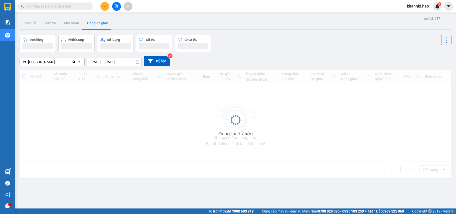
click at [94, 19] on button "Hàng đã giao" at bounding box center [97, 23] width 29 height 12
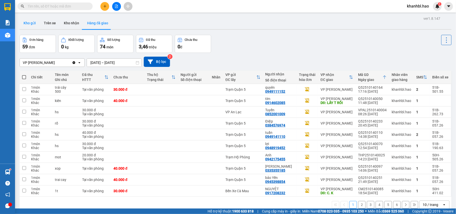
click at [32, 21] on button "Kho gửi" at bounding box center [30, 23] width 20 height 12
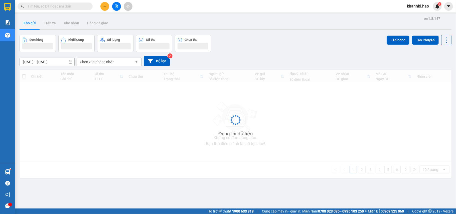
click at [32, 22] on button "Kho gửi" at bounding box center [30, 23] width 20 height 12
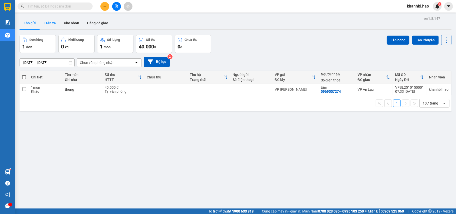
click at [46, 22] on button "Trên xe" at bounding box center [50, 23] width 20 height 12
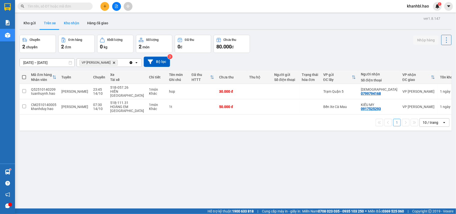
click at [68, 21] on button "Kho nhận" at bounding box center [71, 23] width 23 height 12
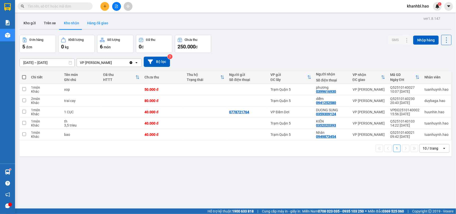
click at [94, 20] on button "Hàng đã giao" at bounding box center [97, 23] width 29 height 12
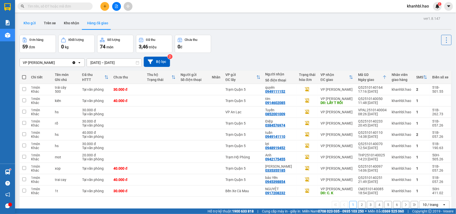
click at [30, 20] on button "Kho gửi" at bounding box center [30, 23] width 20 height 12
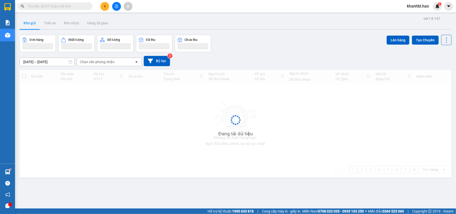
click at [30, 20] on button "Kho gửi" at bounding box center [30, 23] width 20 height 12
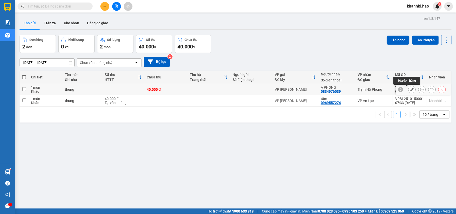
click at [410, 90] on icon at bounding box center [412, 90] width 4 height 4
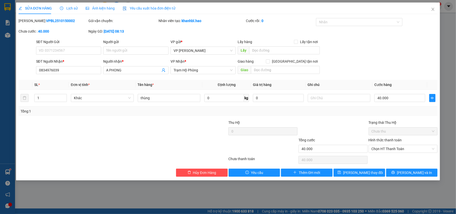
click at [401, 177] on div "SỬA ĐƠN HÀNG Lịch sử Ảnh kiện hàng Yêu cầu xuất hóa đơn điện tử Total Paid Fee …" at bounding box center [228, 92] width 424 height 178
click at [402, 175] on button "[PERSON_NAME] và In" at bounding box center [412, 173] width 52 height 8
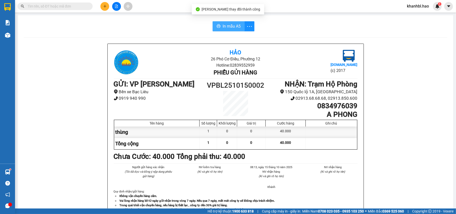
click at [241, 27] on button "In mẫu A5" at bounding box center [229, 26] width 32 height 10
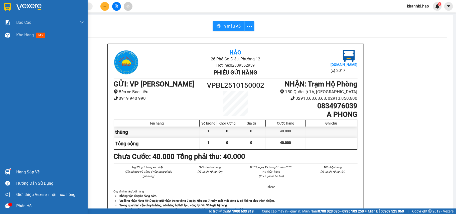
click at [1, 2] on div at bounding box center [44, 8] width 88 height 16
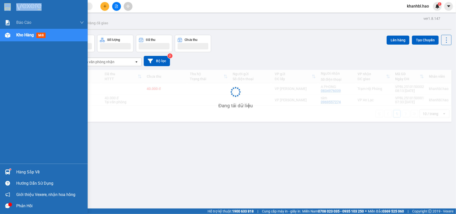
click at [6, 7] on img at bounding box center [7, 7] width 7 height 8
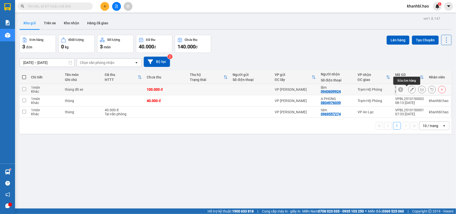
click at [410, 90] on icon at bounding box center [412, 90] width 4 height 4
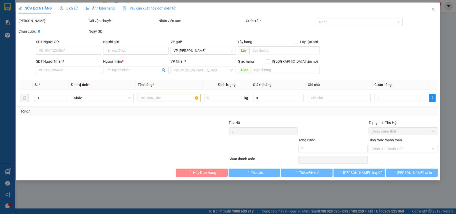
type input "0943609924"
type input "lãm"
type input "100.000"
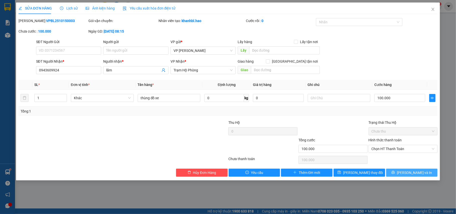
click at [407, 174] on button "[PERSON_NAME] và In" at bounding box center [412, 173] width 52 height 8
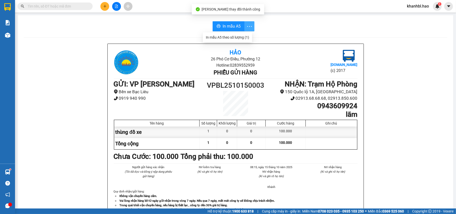
click at [247, 26] on icon "more" at bounding box center [250, 26] width 6 height 6
click at [237, 38] on div "In mẫu A5 theo số lượng (1)" at bounding box center [227, 38] width 43 height 6
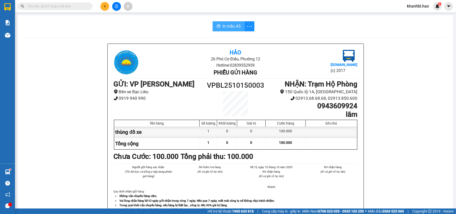
click at [230, 22] on button "In mẫu A5" at bounding box center [229, 26] width 32 height 10
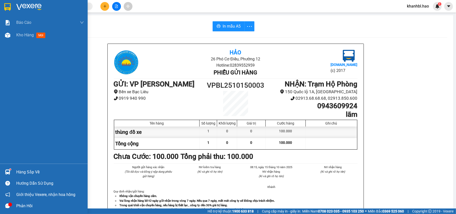
click at [8, 6] on img at bounding box center [7, 7] width 7 height 8
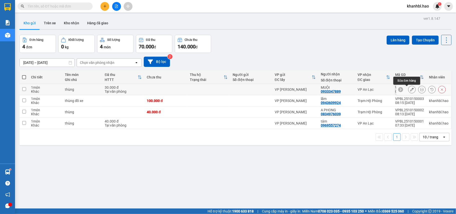
click at [410, 89] on icon at bounding box center [412, 90] width 4 height 4
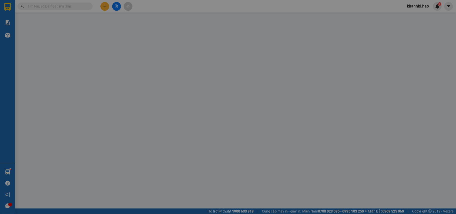
type input "0933347889"
type input "MUỘI"
type input "30.000"
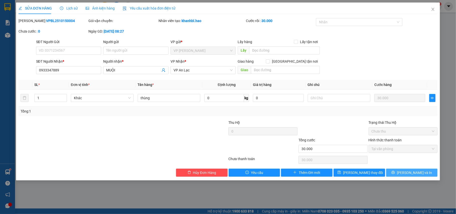
click at [410, 175] on span "[PERSON_NAME] và In" at bounding box center [414, 173] width 35 height 6
type input "0"
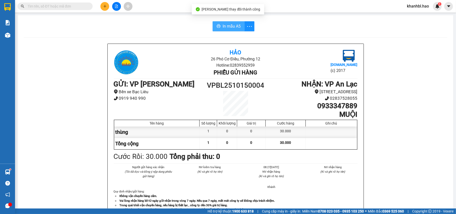
click at [225, 28] on span "In mẫu A5" at bounding box center [232, 26] width 18 height 6
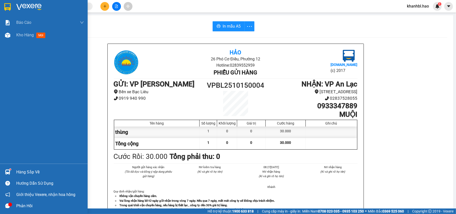
click at [7, 6] on img at bounding box center [7, 7] width 7 height 8
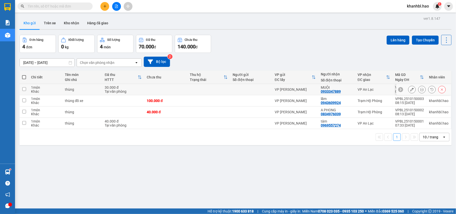
click at [337, 88] on div "MUỘI" at bounding box center [337, 87] width 32 height 4
checkbox input "true"
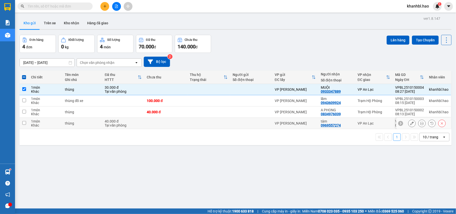
click at [337, 124] on div "0969557274" at bounding box center [331, 125] width 20 height 4
click at [337, 123] on div "tâm" at bounding box center [337, 121] width 32 height 4
checkbox input "true"
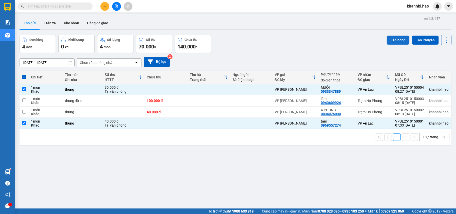
click at [392, 41] on button "Lên hàng" at bounding box center [398, 40] width 23 height 9
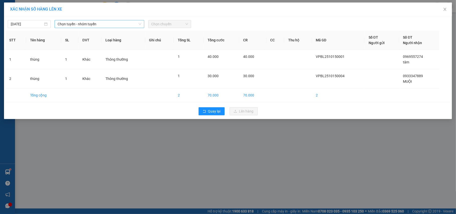
click at [101, 25] on span "Chọn tuyến - nhóm tuyến" at bounding box center [100, 24] width 84 height 8
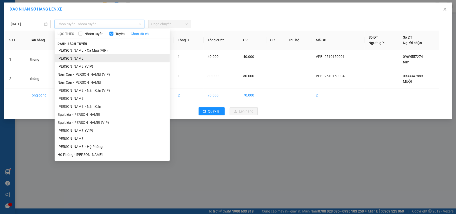
click at [90, 57] on li "[PERSON_NAME]" at bounding box center [112, 58] width 115 height 8
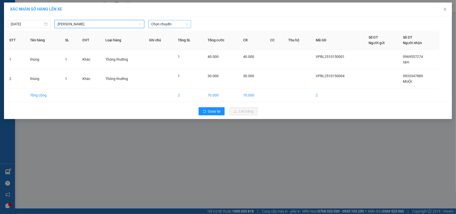
click at [167, 25] on span "Chọn chuyến" at bounding box center [169, 24] width 37 height 8
click at [174, 22] on span "Chọn chuyến" at bounding box center [169, 24] width 37 height 8
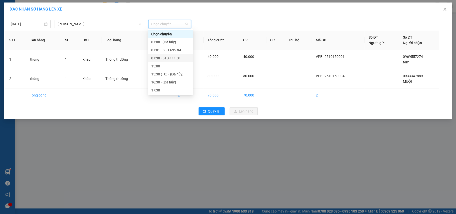
click at [173, 58] on div "07:30 - 51B-111.31" at bounding box center [170, 58] width 39 height 6
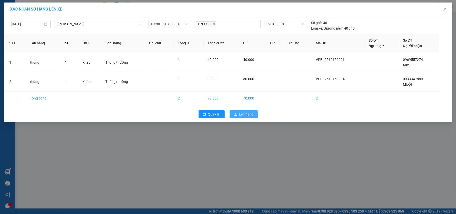
click at [238, 113] on button "Lên hàng" at bounding box center [244, 114] width 28 height 8
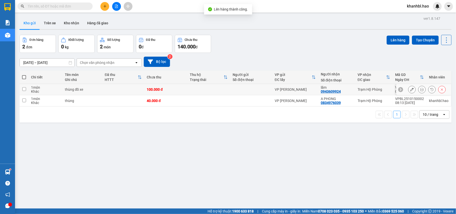
click at [374, 93] on td "Trạm Hộ Phòng" at bounding box center [374, 89] width 38 height 11
checkbox input "true"
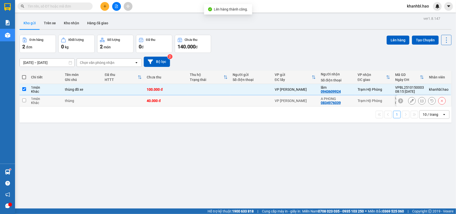
click at [375, 102] on div "Trạm Hộ Phòng" at bounding box center [374, 101] width 33 height 4
checkbox input "true"
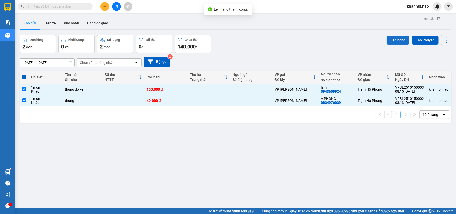
click at [388, 39] on button "Lên hàng" at bounding box center [398, 40] width 23 height 9
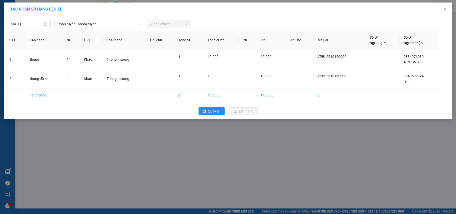
click at [108, 26] on span "Chọn tuyến - nhóm tuyến" at bounding box center [100, 24] width 84 height 8
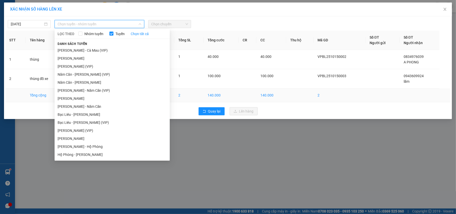
click at [100, 99] on li "[PERSON_NAME]" at bounding box center [112, 98] width 115 height 8
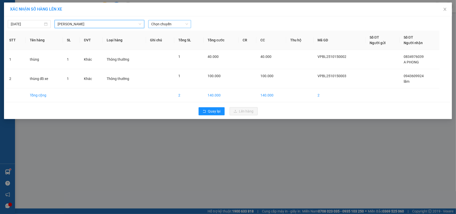
click at [162, 24] on span "Chọn chuyến" at bounding box center [169, 24] width 37 height 8
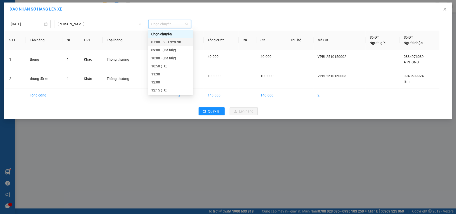
click at [171, 40] on div "07:00 - 50H-329.38" at bounding box center [170, 42] width 39 height 6
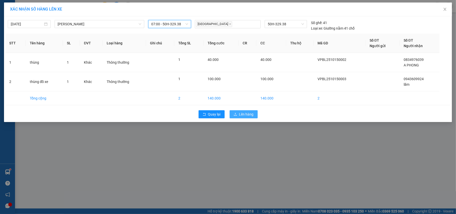
click at [240, 114] on span "Lên hàng" at bounding box center [246, 114] width 15 height 6
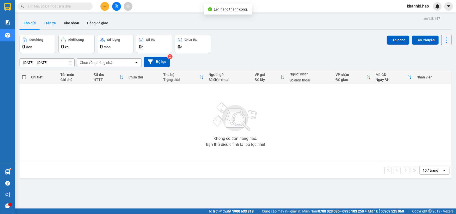
click at [51, 20] on button "Trên xe" at bounding box center [50, 23] width 20 height 12
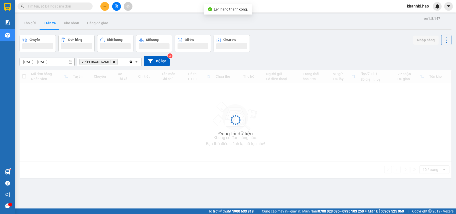
click at [51, 20] on button "Trên xe" at bounding box center [50, 23] width 20 height 12
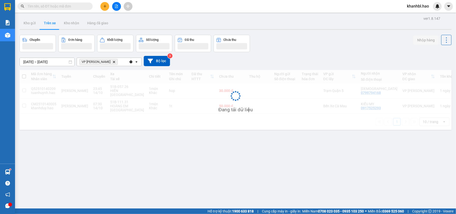
click at [51, 20] on button "Trên xe" at bounding box center [50, 23] width 20 height 12
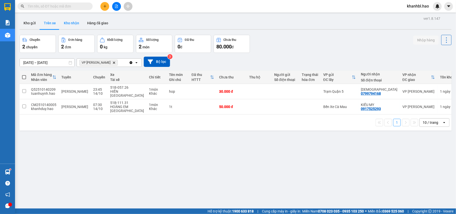
click at [71, 22] on button "Kho nhận" at bounding box center [71, 23] width 23 height 12
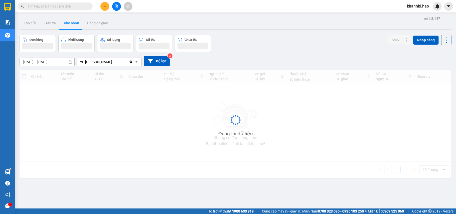
click at [71, 22] on button "Kho nhận" at bounding box center [71, 23] width 23 height 12
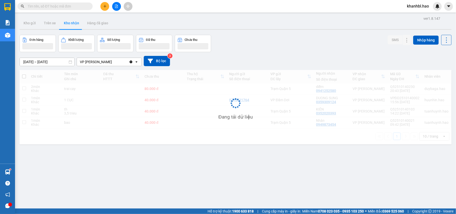
click at [71, 22] on button "Kho nhận" at bounding box center [71, 23] width 23 height 12
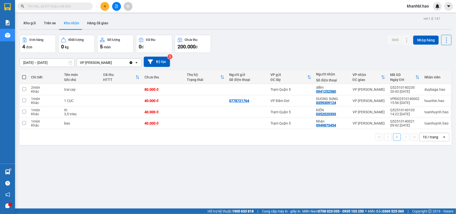
click at [71, 22] on button "Kho nhận" at bounding box center [71, 23] width 23 height 12
click at [26, 22] on button "Kho gửi" at bounding box center [30, 23] width 20 height 12
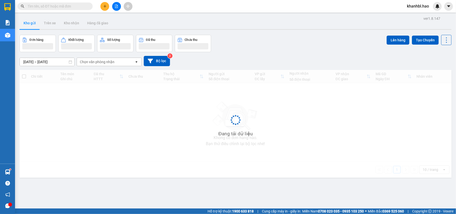
click at [26, 22] on button "Kho gửi" at bounding box center [30, 23] width 20 height 12
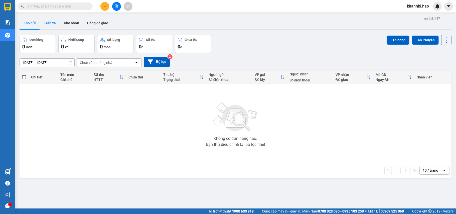
click at [51, 22] on button "Trên xe" at bounding box center [50, 23] width 20 height 12
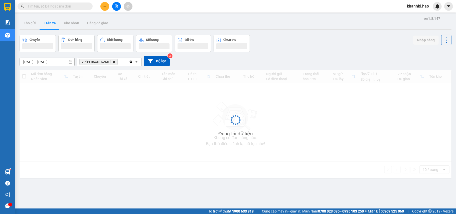
click at [51, 22] on button "Trên xe" at bounding box center [50, 23] width 20 height 12
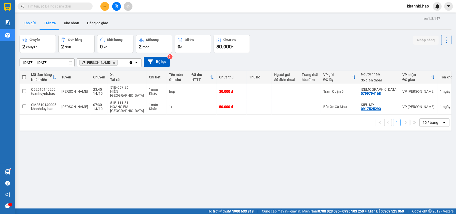
click at [28, 21] on button "Kho gửi" at bounding box center [30, 23] width 20 height 12
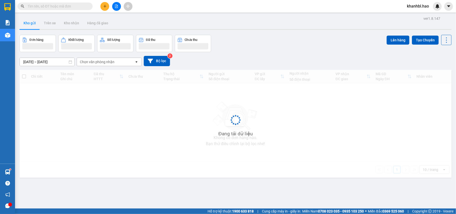
click at [28, 21] on button "Kho gửi" at bounding box center [30, 23] width 20 height 12
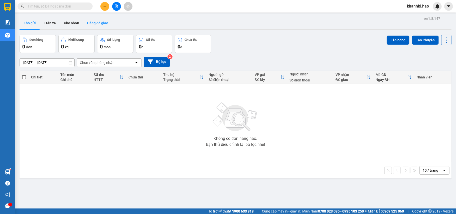
click at [97, 20] on button "Hàng đã giao" at bounding box center [97, 23] width 29 height 12
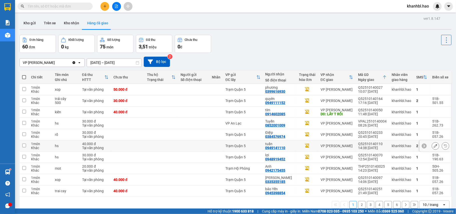
scroll to position [23, 0]
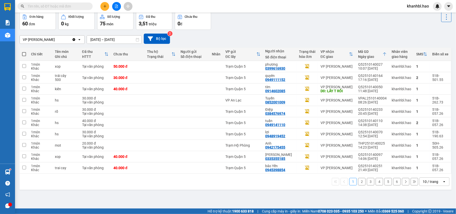
click at [358, 183] on button "2" at bounding box center [362, 182] width 8 height 8
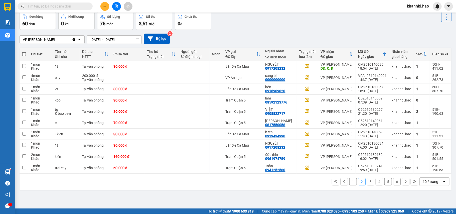
drag, startPoint x: 348, startPoint y: 181, endPoint x: 312, endPoint y: 143, distance: 52.8
click at [345, 175] on div "1 2 3 4 5 6 10 / trang open" at bounding box center [236, 182] width 432 height 16
click at [62, 6] on input "text" at bounding box center [57, 7] width 59 height 6
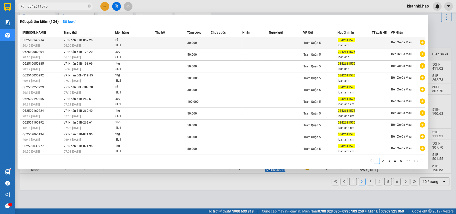
type input "0842611575"
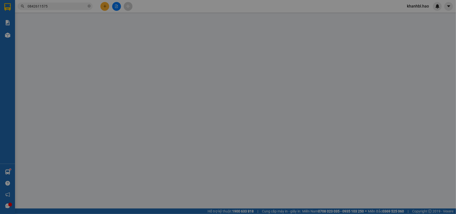
type input "0842611575"
type input "loan anh"
type input "30.000"
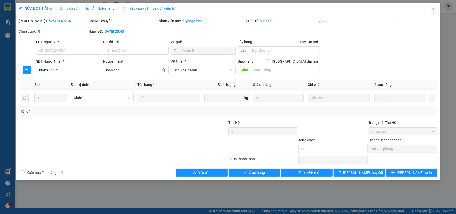
click at [87, 7] on icon "picture" at bounding box center [88, 8] width 4 height 3
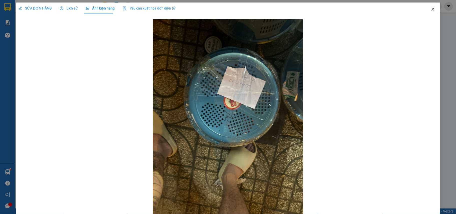
click at [431, 9] on icon "close" at bounding box center [433, 9] width 4 height 4
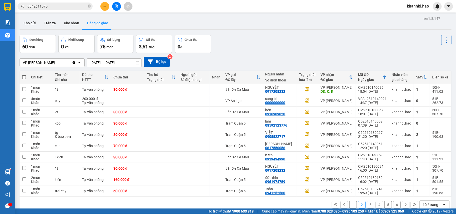
click at [58, 4] on input "0842611575" at bounding box center [57, 7] width 59 height 6
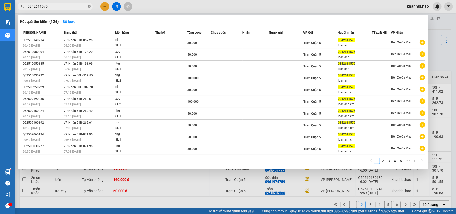
click at [88, 6] on icon "close-circle" at bounding box center [89, 6] width 3 height 3
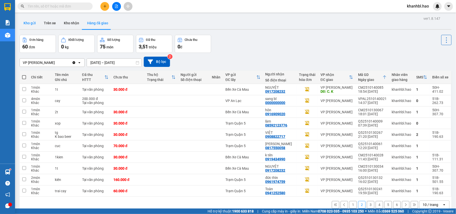
click at [30, 21] on button "Kho gửi" at bounding box center [30, 23] width 20 height 12
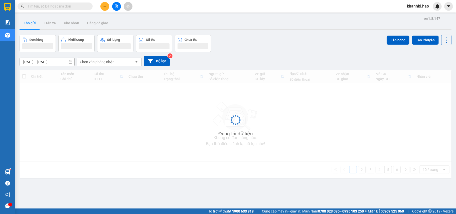
click at [30, 21] on button "Kho gửi" at bounding box center [30, 23] width 20 height 12
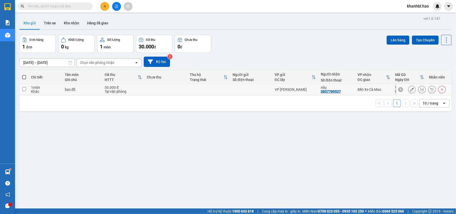
click at [410, 89] on icon at bounding box center [412, 90] width 4 height 4
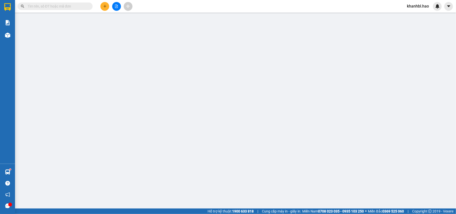
type input "0857789537"
type input "nâu"
type input "30.000"
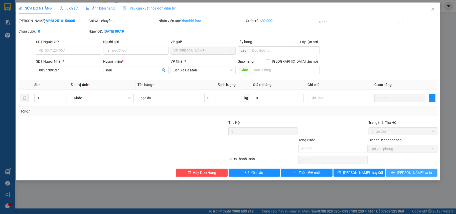
click at [418, 172] on span "[PERSON_NAME] và In" at bounding box center [414, 173] width 35 height 6
type input "0"
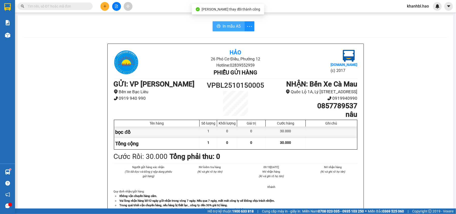
click at [220, 22] on button "In mẫu A5" at bounding box center [229, 26] width 32 height 10
